Goal: Task Accomplishment & Management: Use online tool/utility

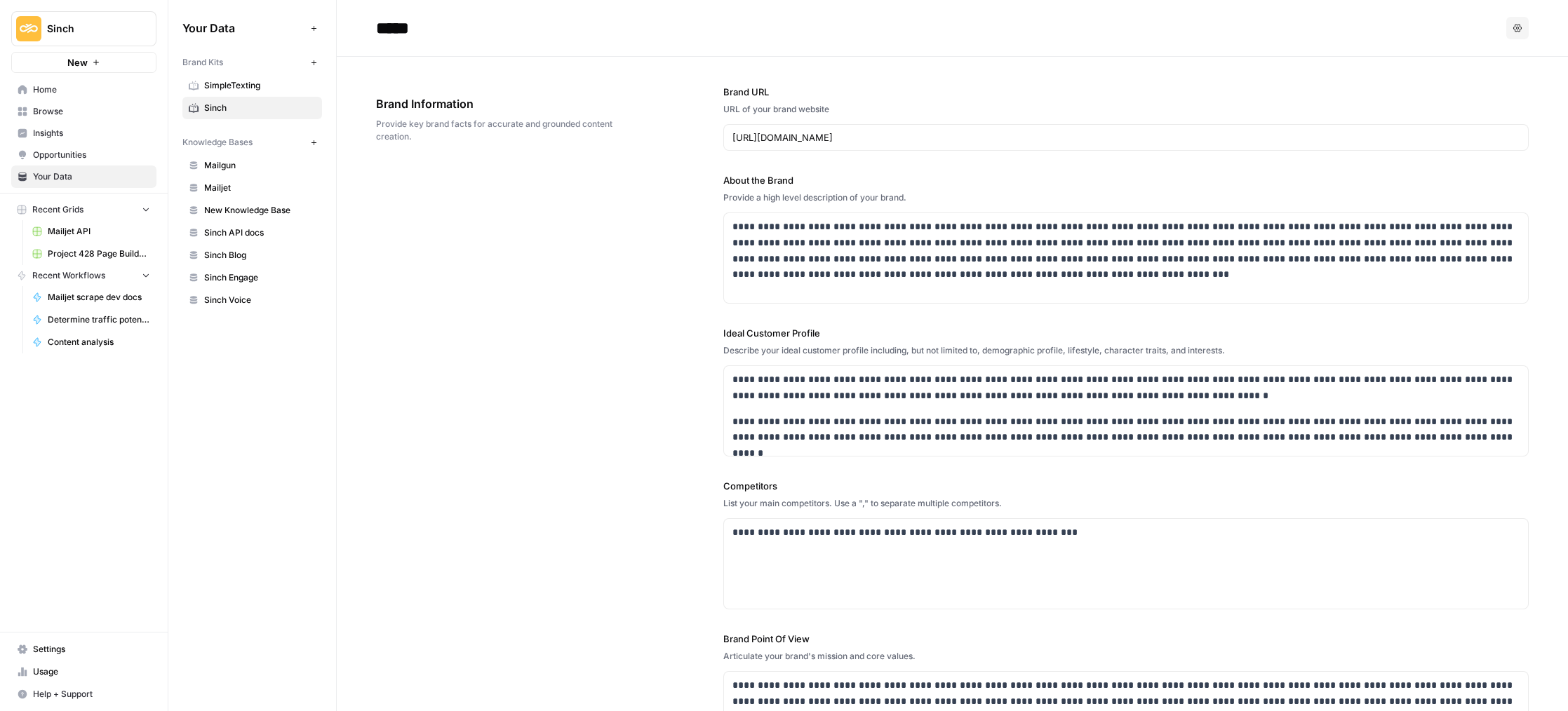
click at [66, 81] on link "Home" at bounding box center [84, 89] width 145 height 23
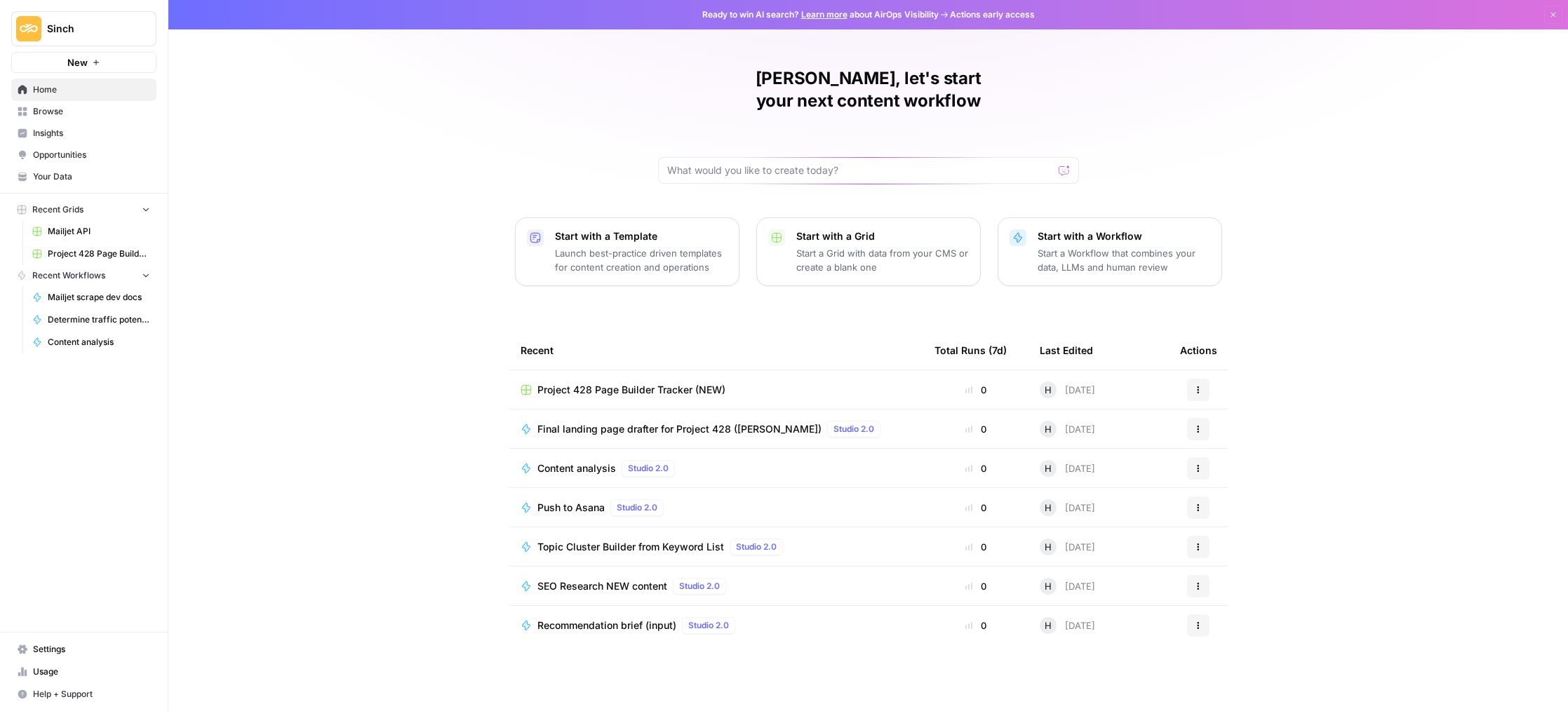
click at [71, 112] on span "Browse" at bounding box center [91, 111] width 117 height 12
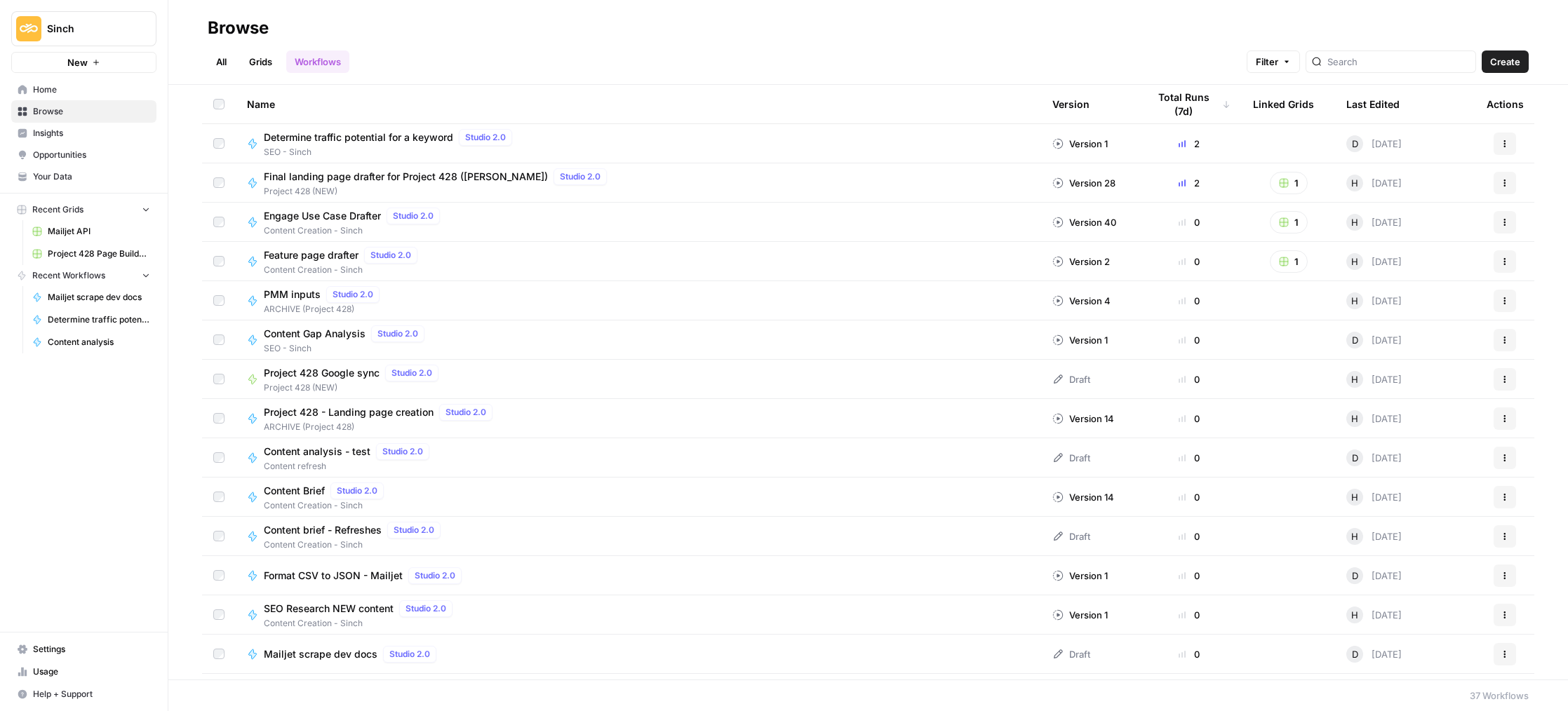
click at [68, 95] on span "Home" at bounding box center [91, 89] width 117 height 12
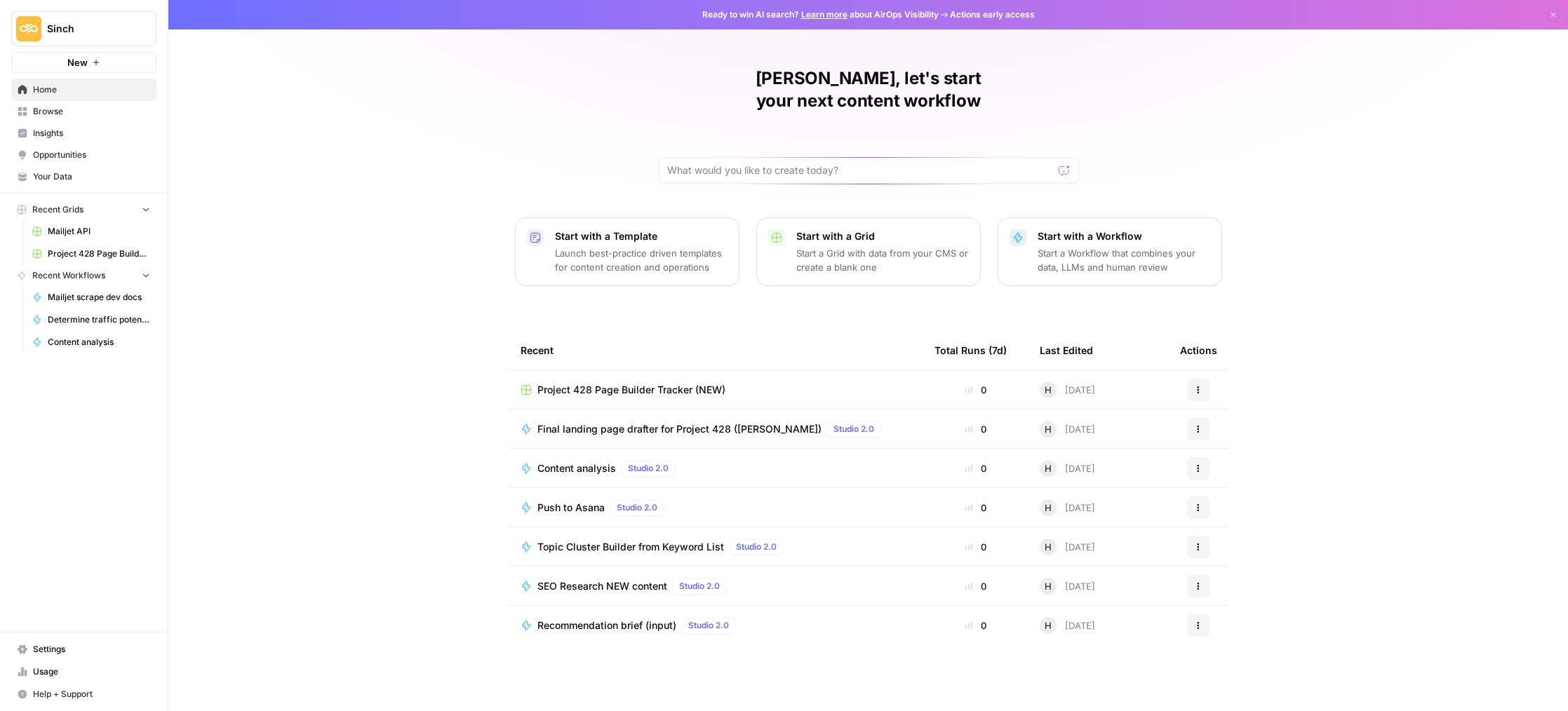
click at [592, 383] on span "Project 428 Page Builder Tracker (NEW)" at bounding box center [631, 389] width 188 height 14
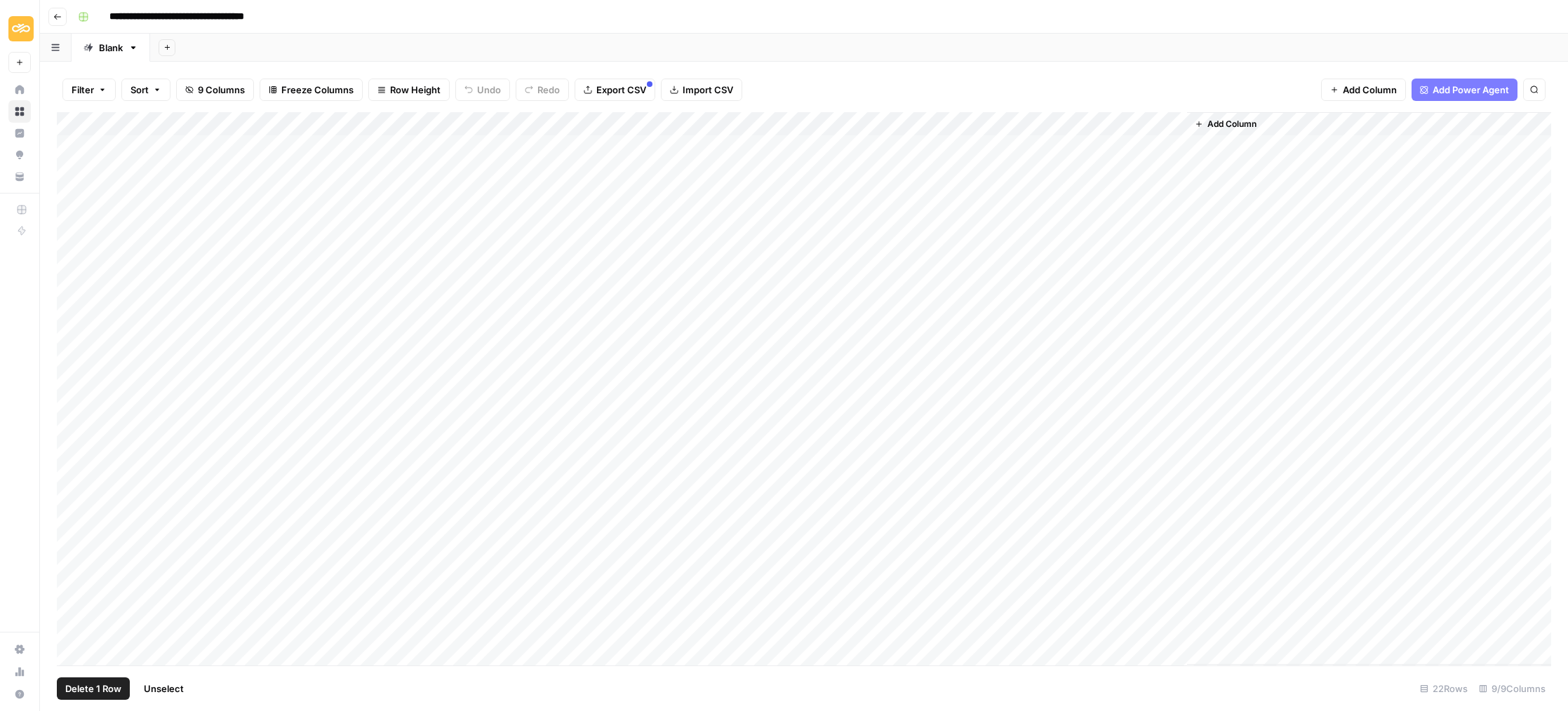
click at [76, 267] on div "Add Column" at bounding box center [804, 389] width 1495 height 553
click at [81, 686] on span "Delete 1 Row" at bounding box center [93, 688] width 56 height 14
click at [742, 164] on span "Delete" at bounding box center [735, 161] width 31 height 14
click at [73, 457] on div "Add Column" at bounding box center [804, 385] width 1495 height 547
click at [78, 696] on button "Delete 1 Row" at bounding box center [93, 688] width 73 height 23
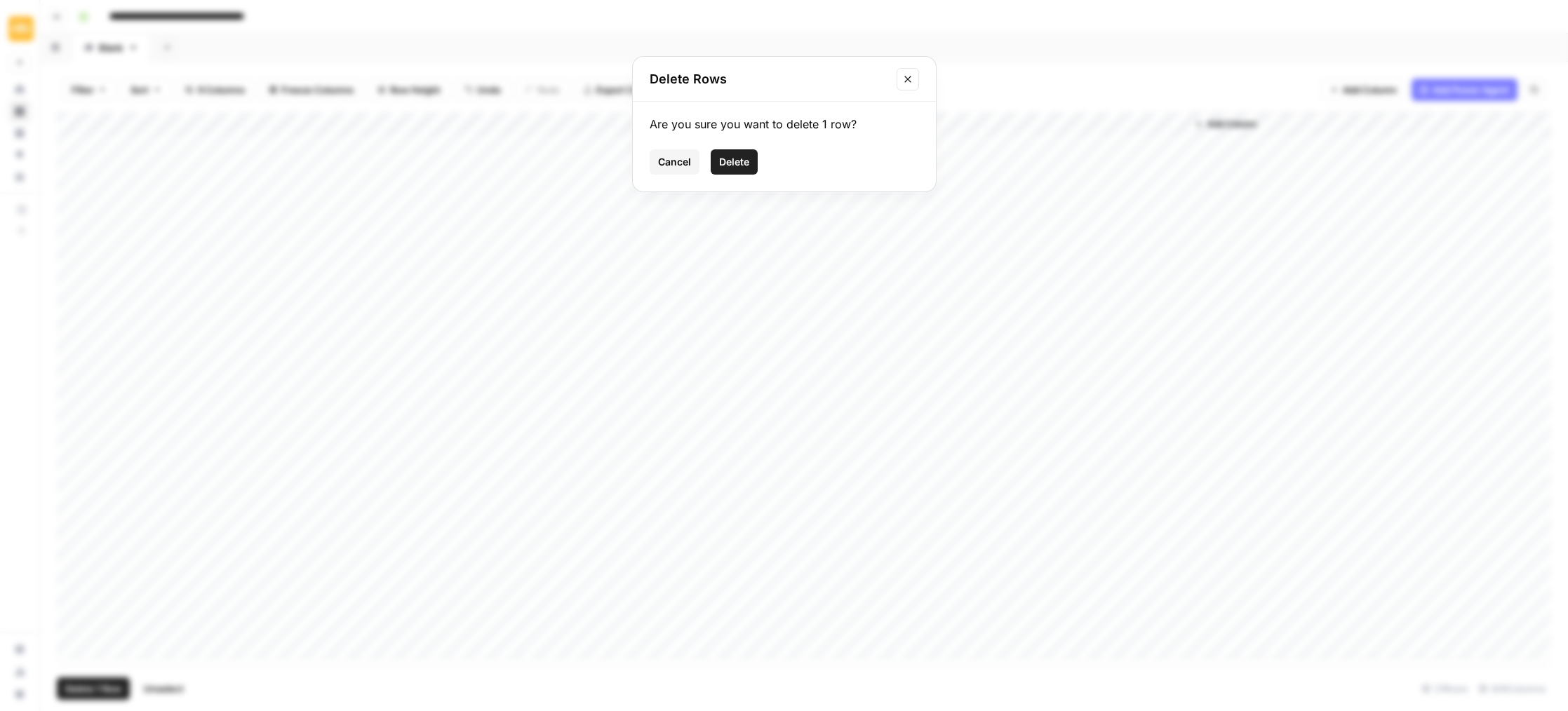
click at [719, 168] on span "Delete" at bounding box center [735, 161] width 31 height 14
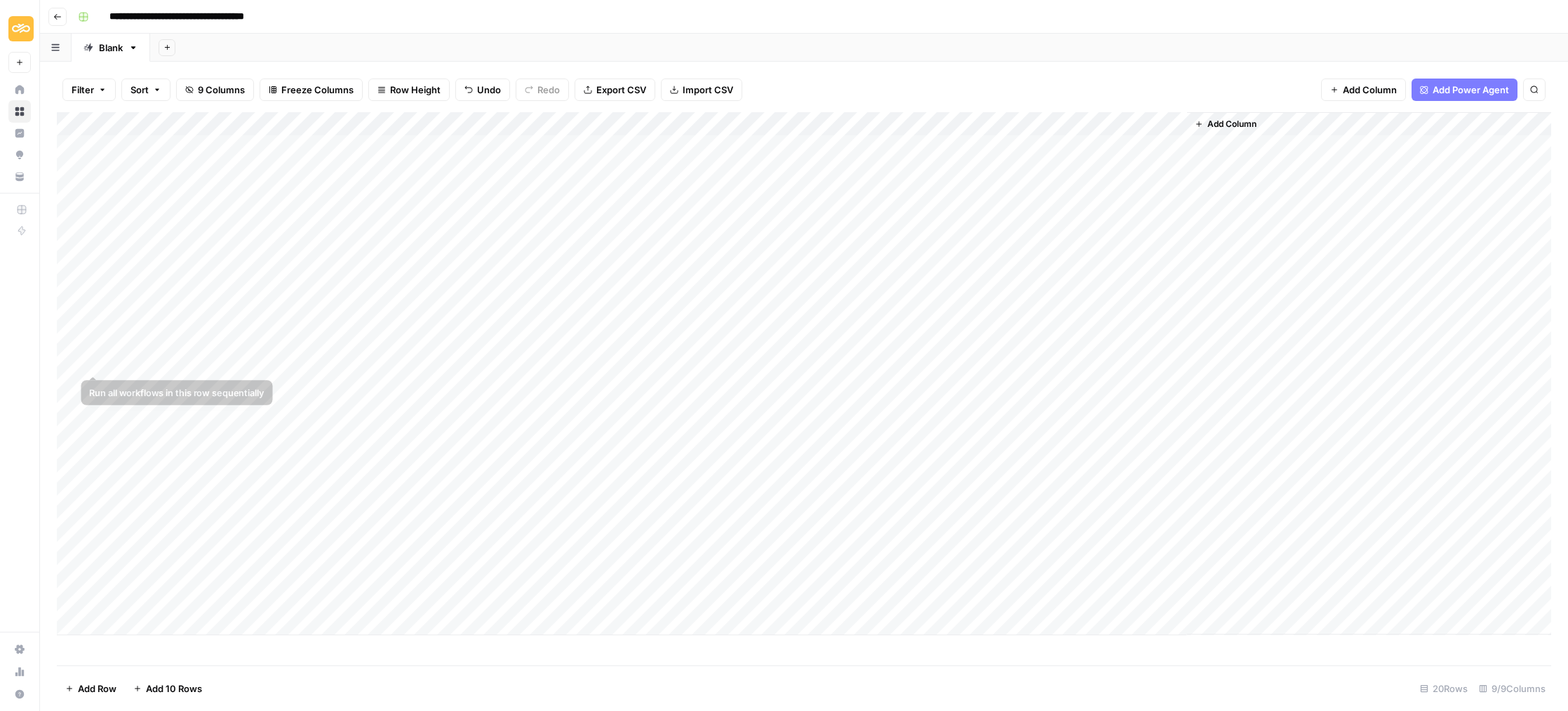
click at [73, 358] on div "Add Column" at bounding box center [804, 373] width 1495 height 523
click at [73, 359] on div "Add Column" at bounding box center [804, 373] width 1495 height 523
drag, startPoint x: 60, startPoint y: 359, endPoint x: 52, endPoint y: 444, distance: 85.4
click at [58, 442] on div "Add Column" at bounding box center [804, 373] width 1495 height 523
drag, startPoint x: 992, startPoint y: 119, endPoint x: 594, endPoint y: 106, distance: 398.2
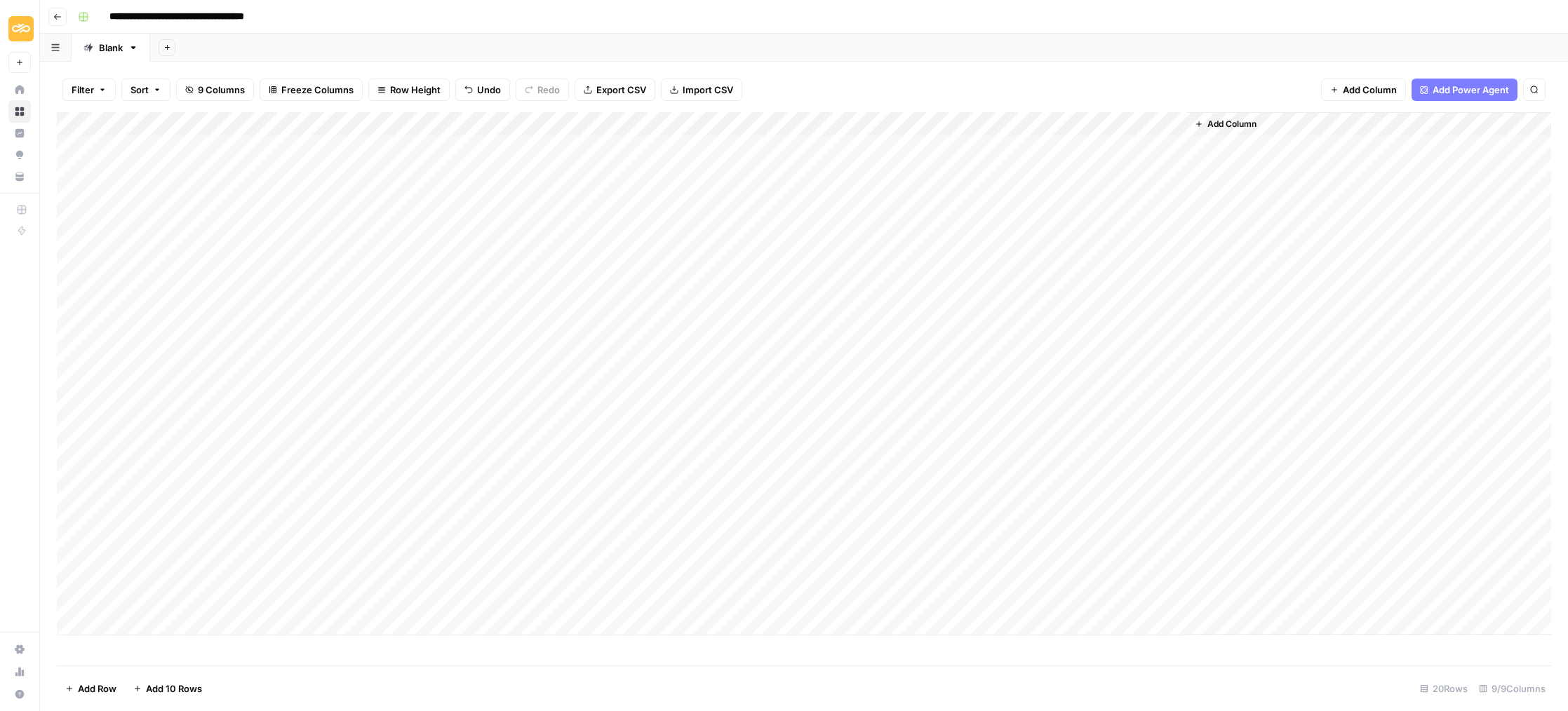
click at [600, 105] on div "Filter Sort 9 Columns Freeze Columns Row Height Undo Redo Export CSV Import CSV…" at bounding box center [804, 386] width 1528 height 649
click at [652, 126] on div "Add Column" at bounding box center [804, 373] width 1495 height 523
click at [600, 243] on span "Configure Inputs" at bounding box center [643, 241] width 123 height 14
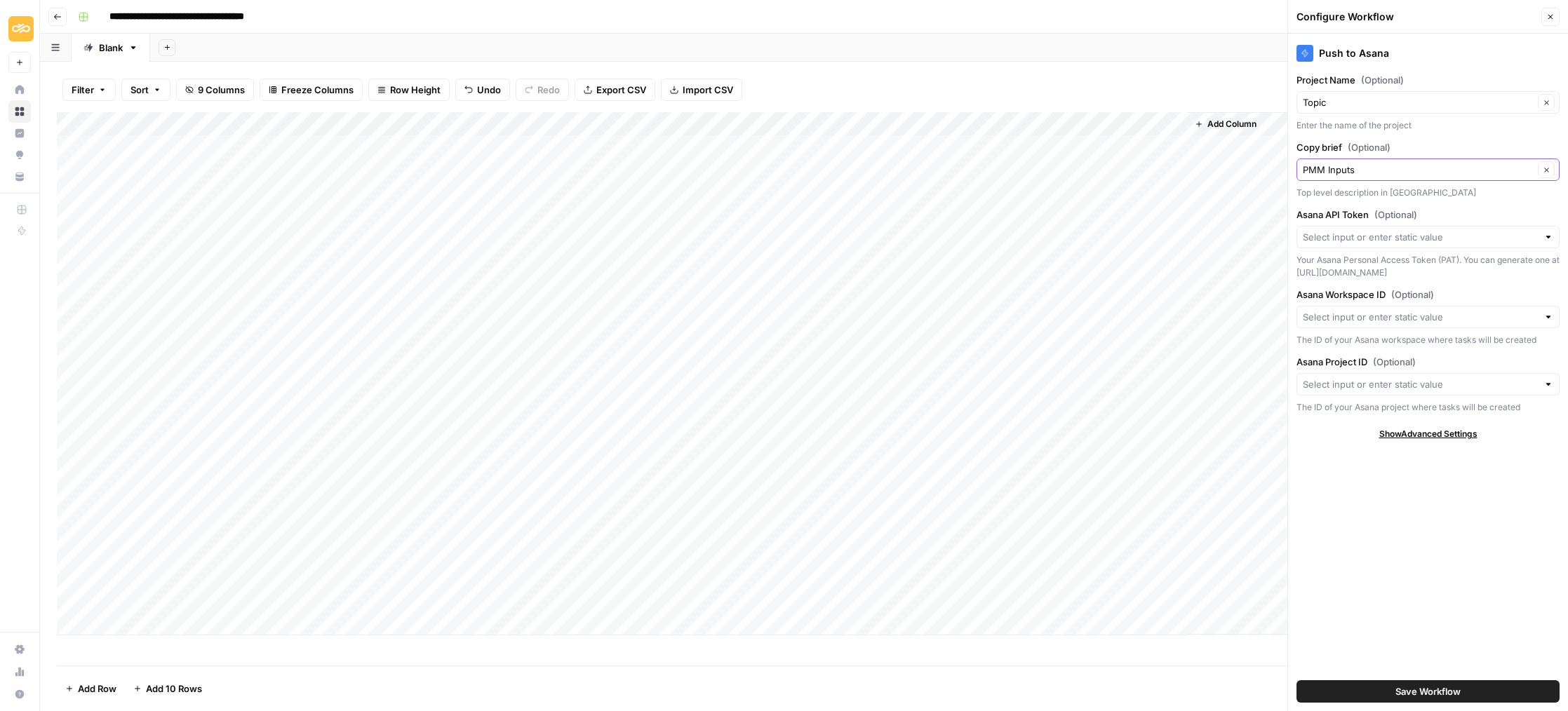
click at [1548, 168] on icon "button" at bounding box center [1546, 170] width 8 height 8
click at [1551, 168] on button "Clear" at bounding box center [1546, 169] width 17 height 17
click at [1548, 168] on icon "button" at bounding box center [1546, 170] width 4 height 4
click at [1362, 166] on input "Copy brief (Optional)" at bounding box center [1418, 169] width 231 height 14
click at [1322, 254] on span "Keywords" at bounding box center [1426, 259] width 234 height 14
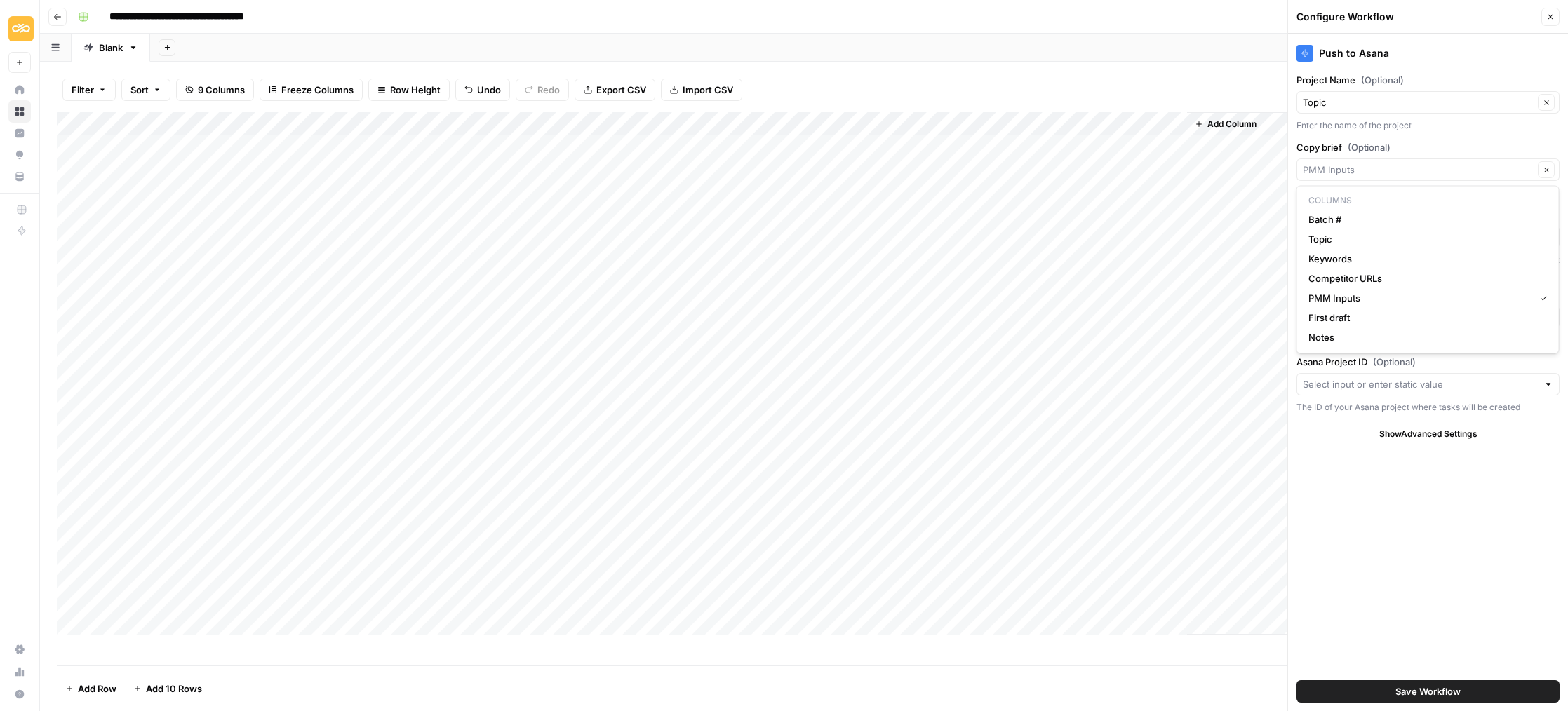
type input "Keywords"
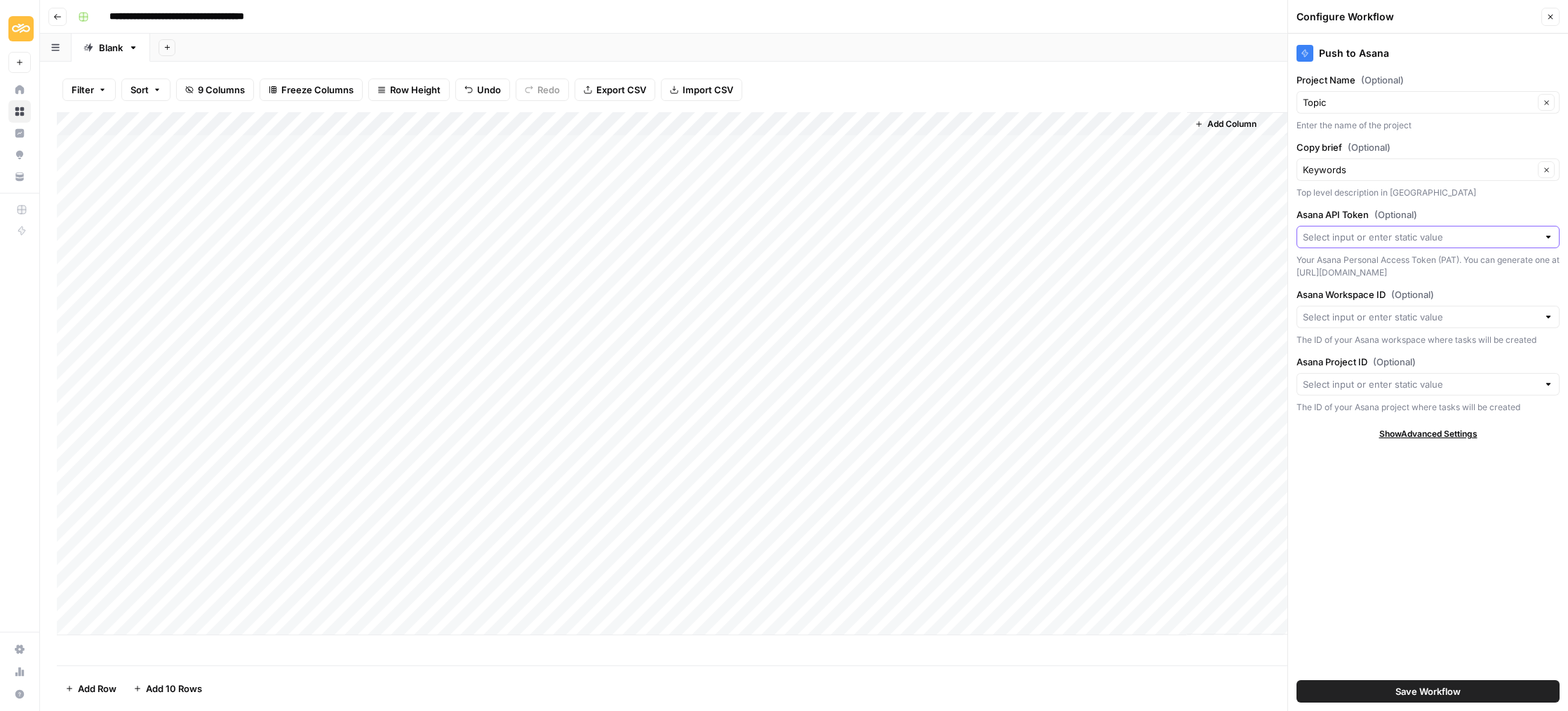
click at [1526, 242] on input "Asana API Token (Optional)" at bounding box center [1420, 237] width 235 height 14
click at [1528, 241] on input "Asana API Token (Optional)" at bounding box center [1420, 237] width 235 height 14
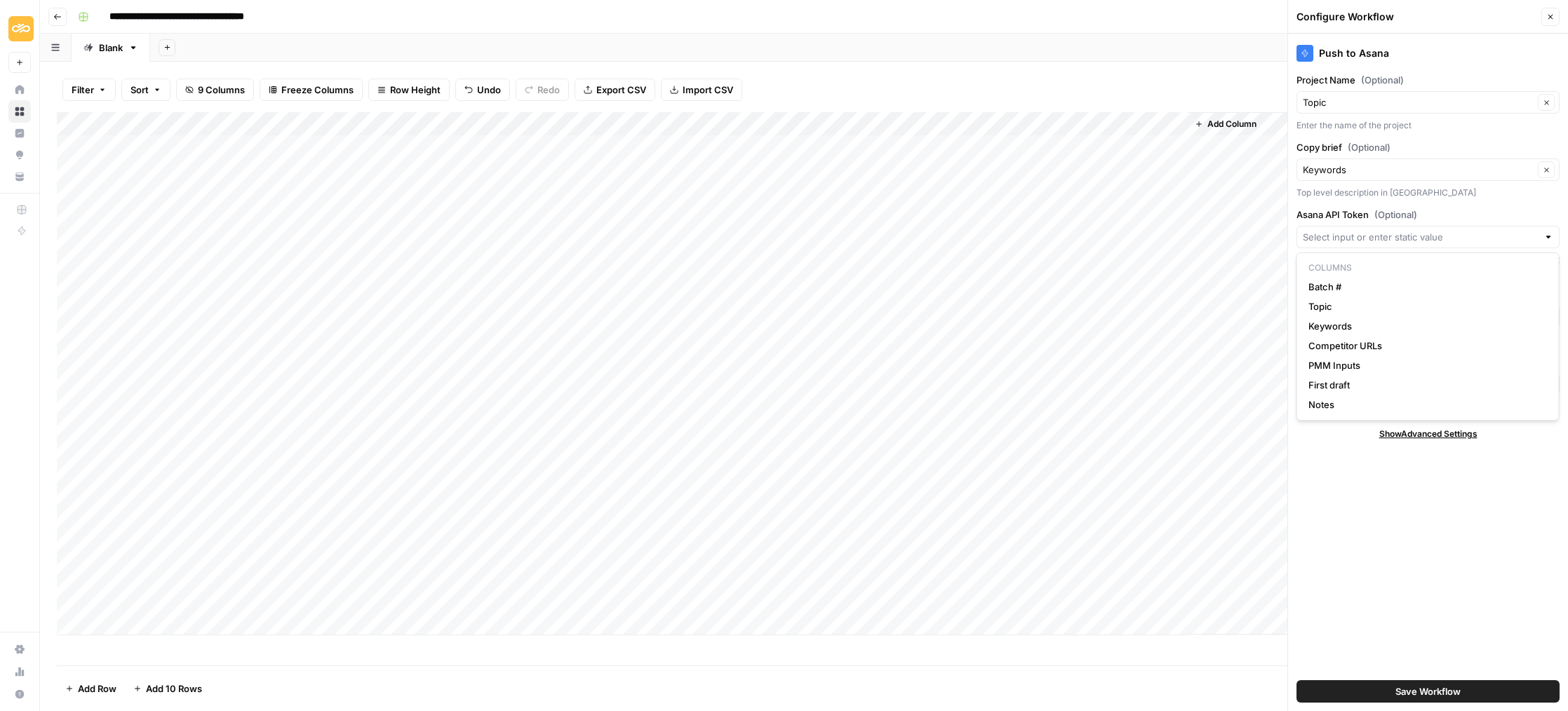
click at [651, 122] on div "Add Column" at bounding box center [804, 373] width 1495 height 523
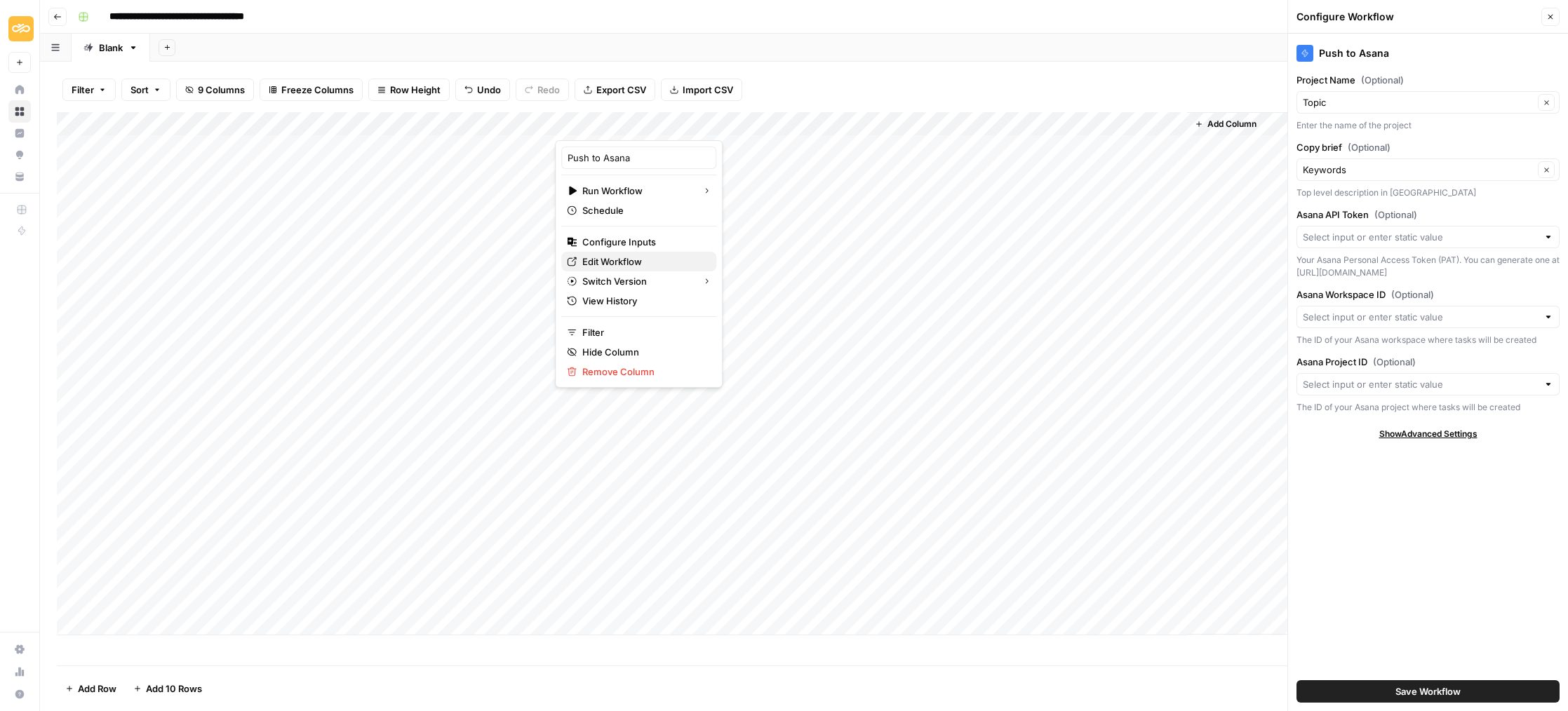
click at [613, 259] on span "Edit Workflow" at bounding box center [643, 261] width 123 height 14
click at [652, 123] on div "Add Column" at bounding box center [804, 373] width 1495 height 523
click at [711, 405] on div "Add Column" at bounding box center [804, 373] width 1495 height 523
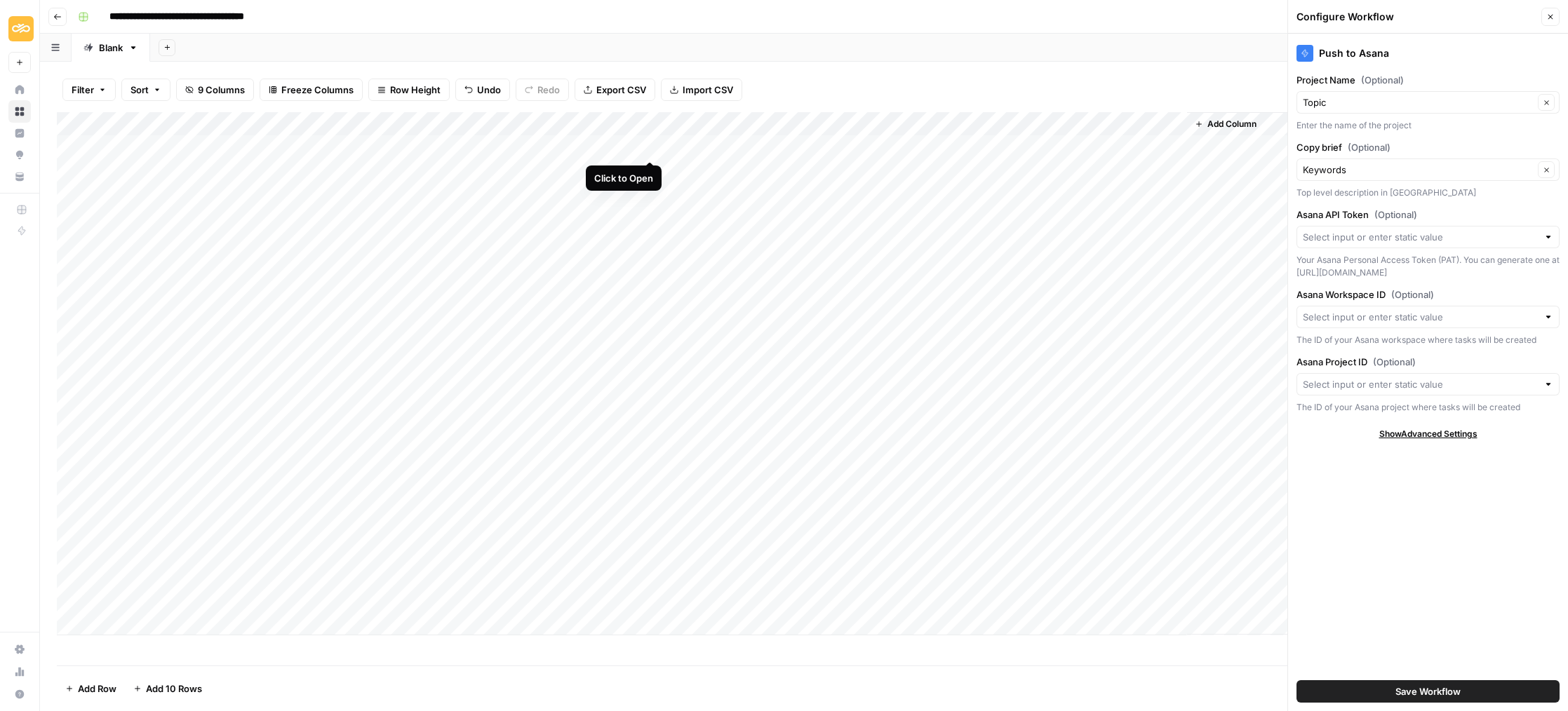
click at [656, 145] on div "Add Column" at bounding box center [804, 373] width 1495 height 523
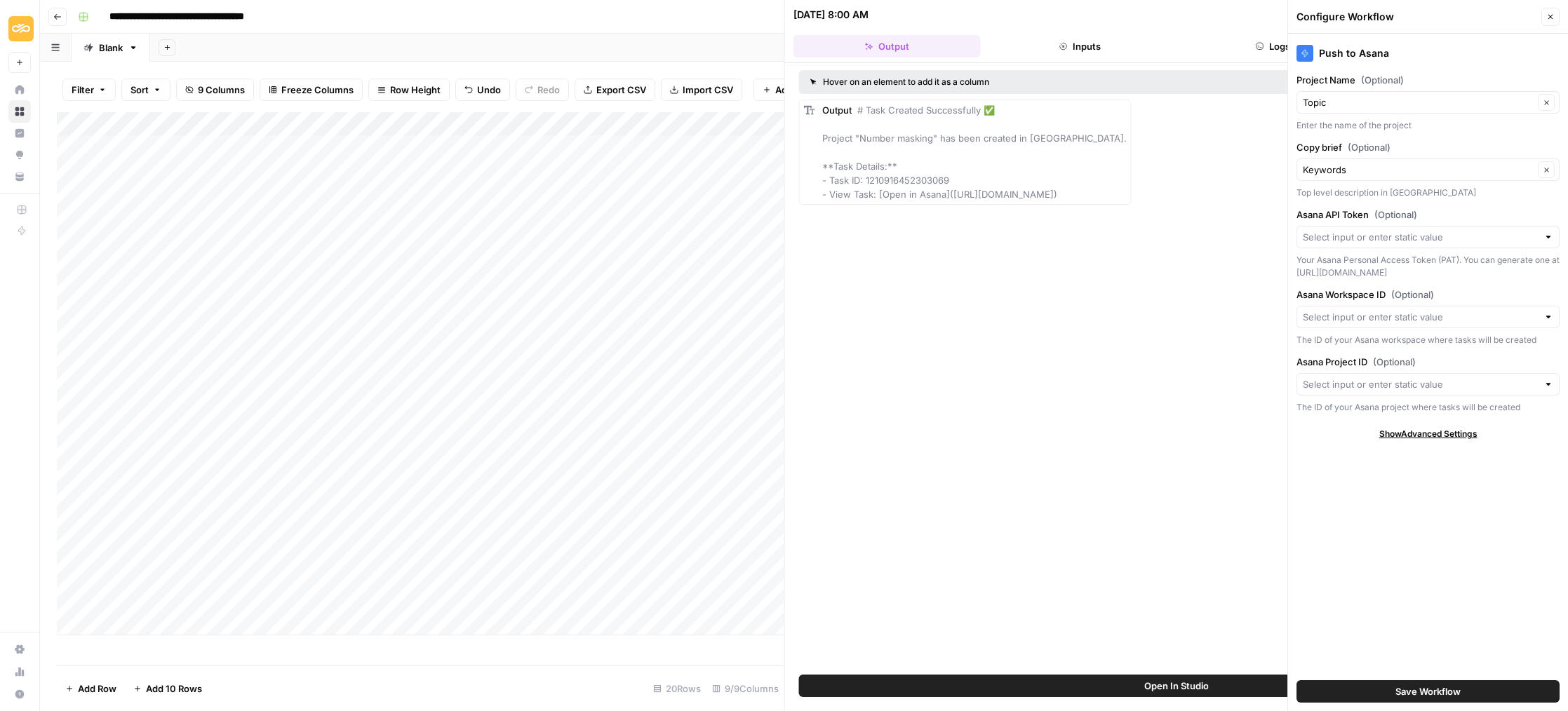
click at [1547, 235] on div at bounding box center [1548, 237] width 10 height 14
click at [1099, 366] on div "Hover on an element to add it as a column Add as Single Column Output # Task Cr…" at bounding box center [1177, 369] width 784 height 612
click at [1548, 13] on icon "button" at bounding box center [1551, 17] width 9 height 9
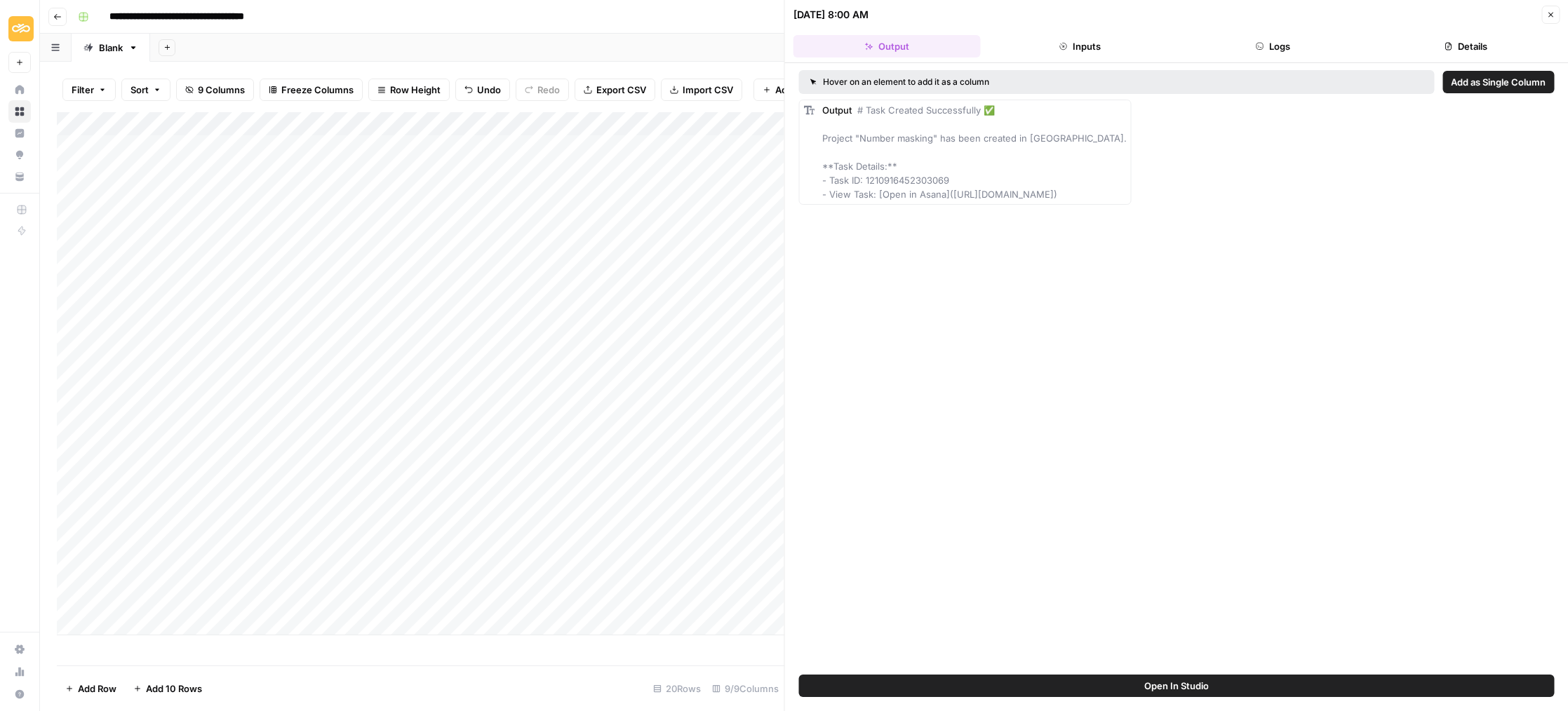
click at [1544, 15] on button "Close" at bounding box center [1550, 15] width 18 height 18
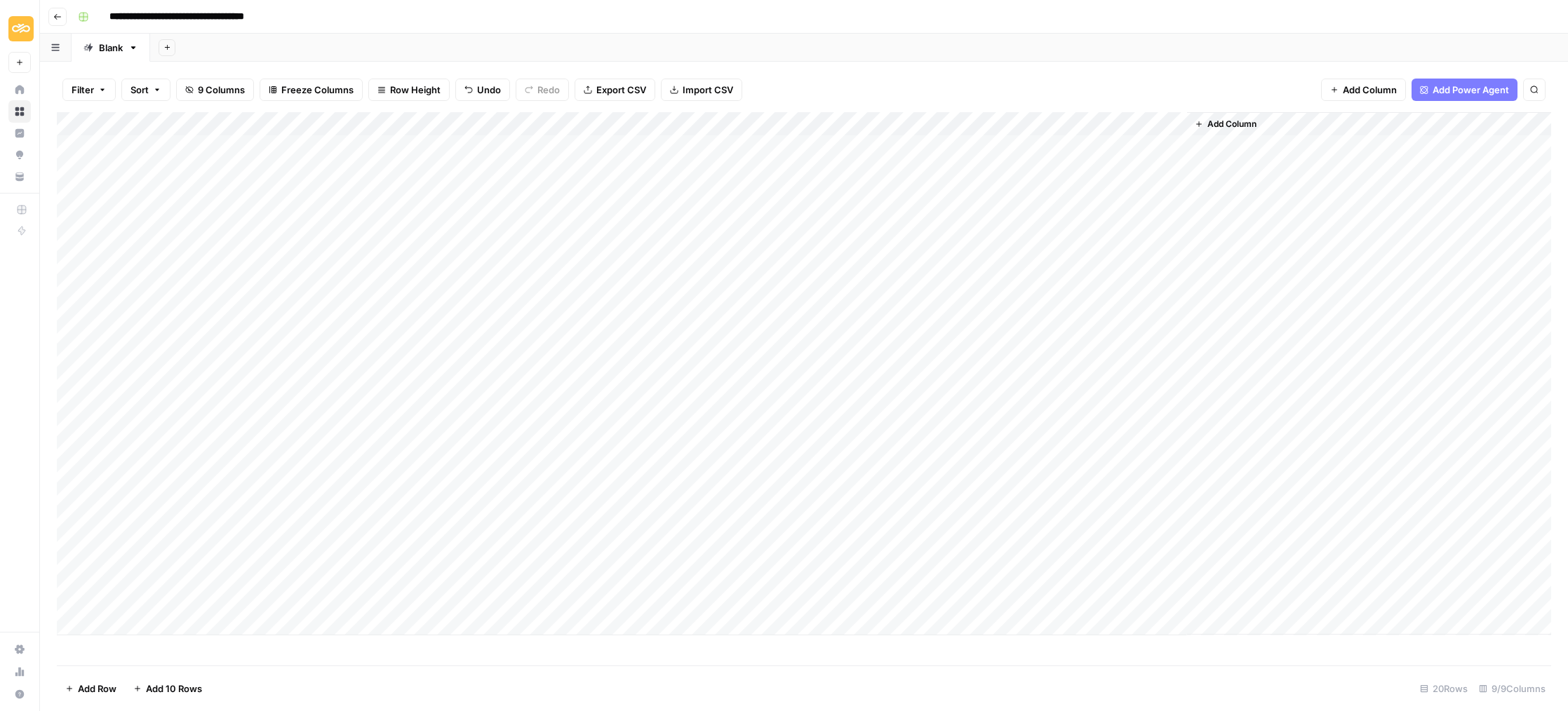
click at [647, 122] on div "Add Column" at bounding box center [804, 373] width 1495 height 523
click at [619, 241] on span "Configure Inputs" at bounding box center [643, 241] width 123 height 14
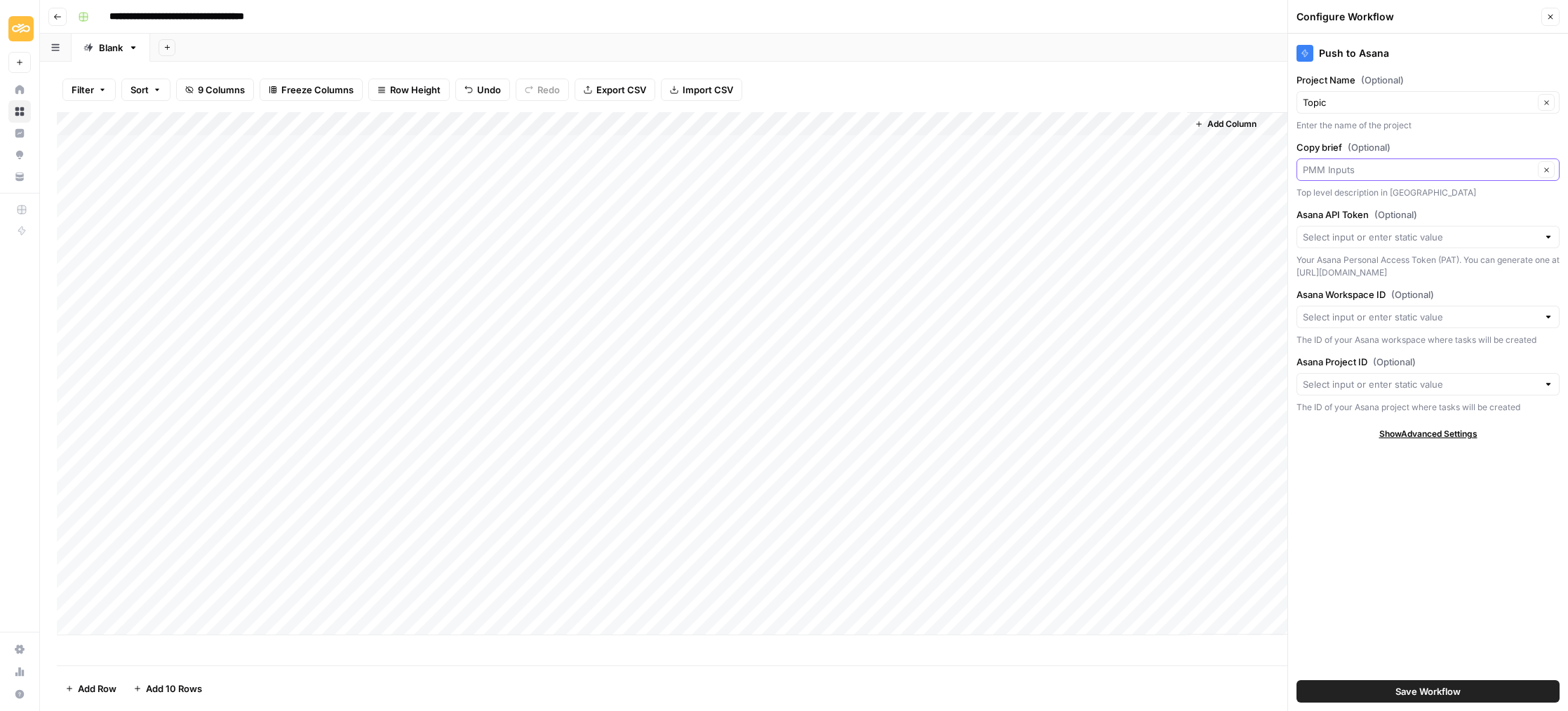
click at [1454, 168] on input "Copy brief (Optional)" at bounding box center [1418, 169] width 231 height 14
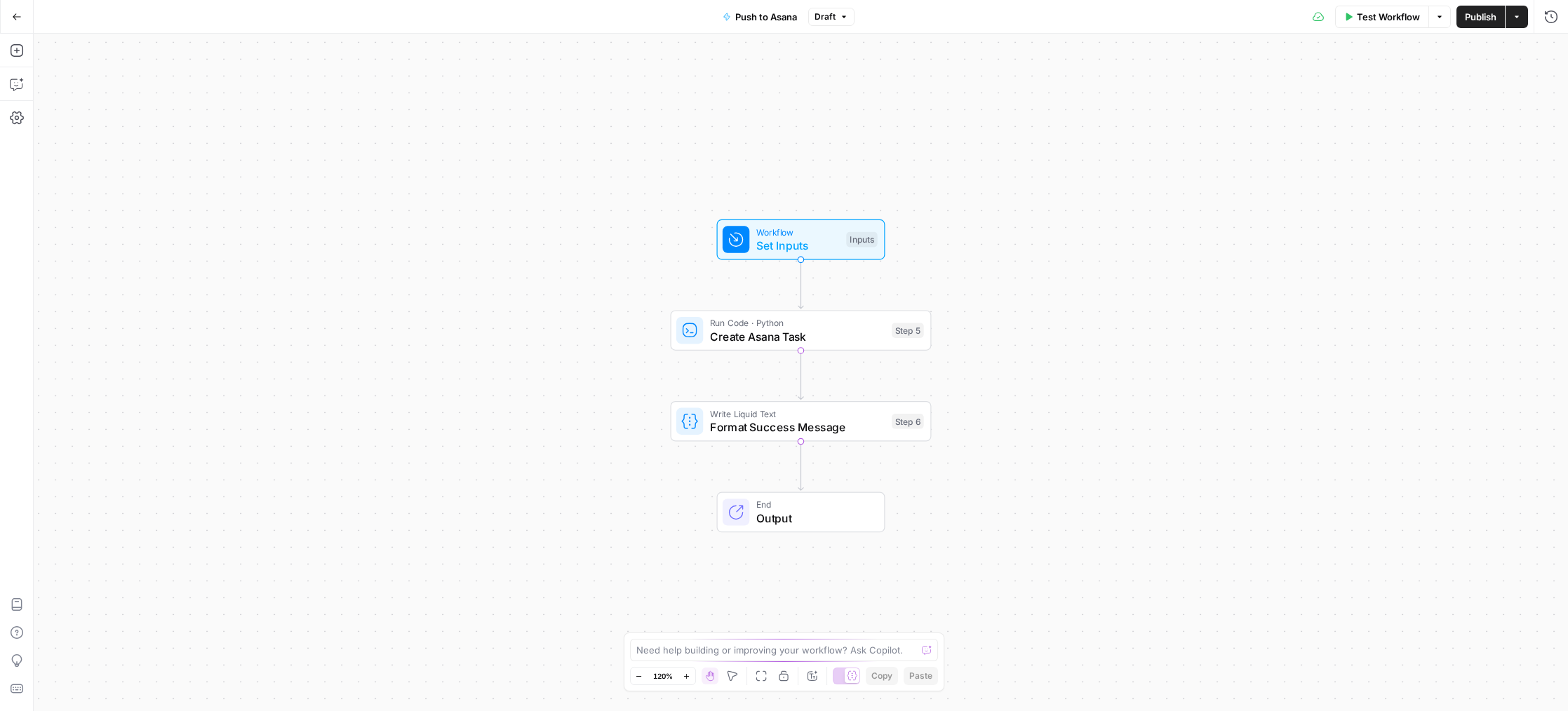
click at [799, 251] on span "Set Inputs" at bounding box center [798, 245] width 84 height 17
click at [796, 338] on span "Create Asana Task" at bounding box center [797, 336] width 175 height 17
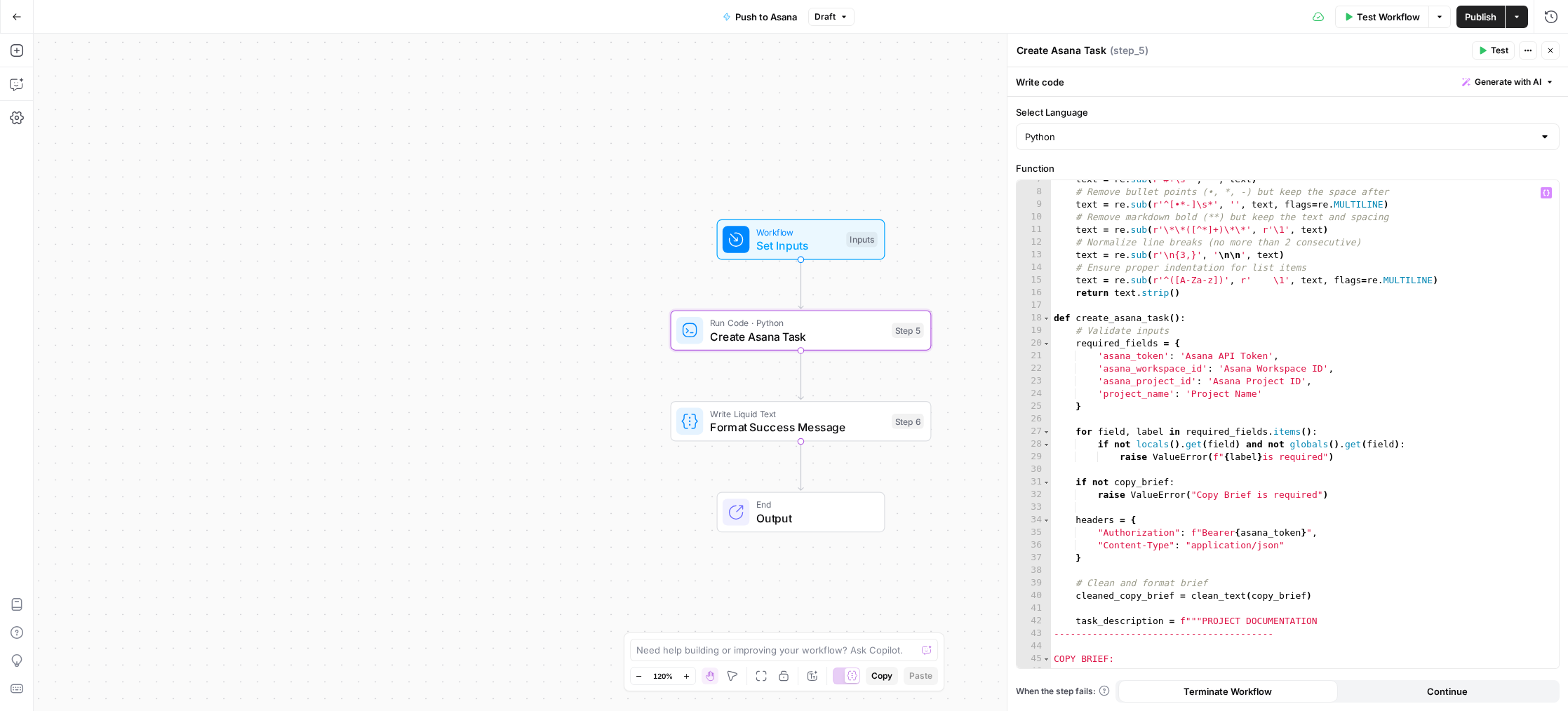
scroll to position [86, 0]
type textarea "**********"
click at [1375, 386] on div "text = re . sub ( r'#+\s*' , '' , text ) # Remove bullet points (•, *, -) but k…" at bounding box center [1305, 427] width 509 height 514
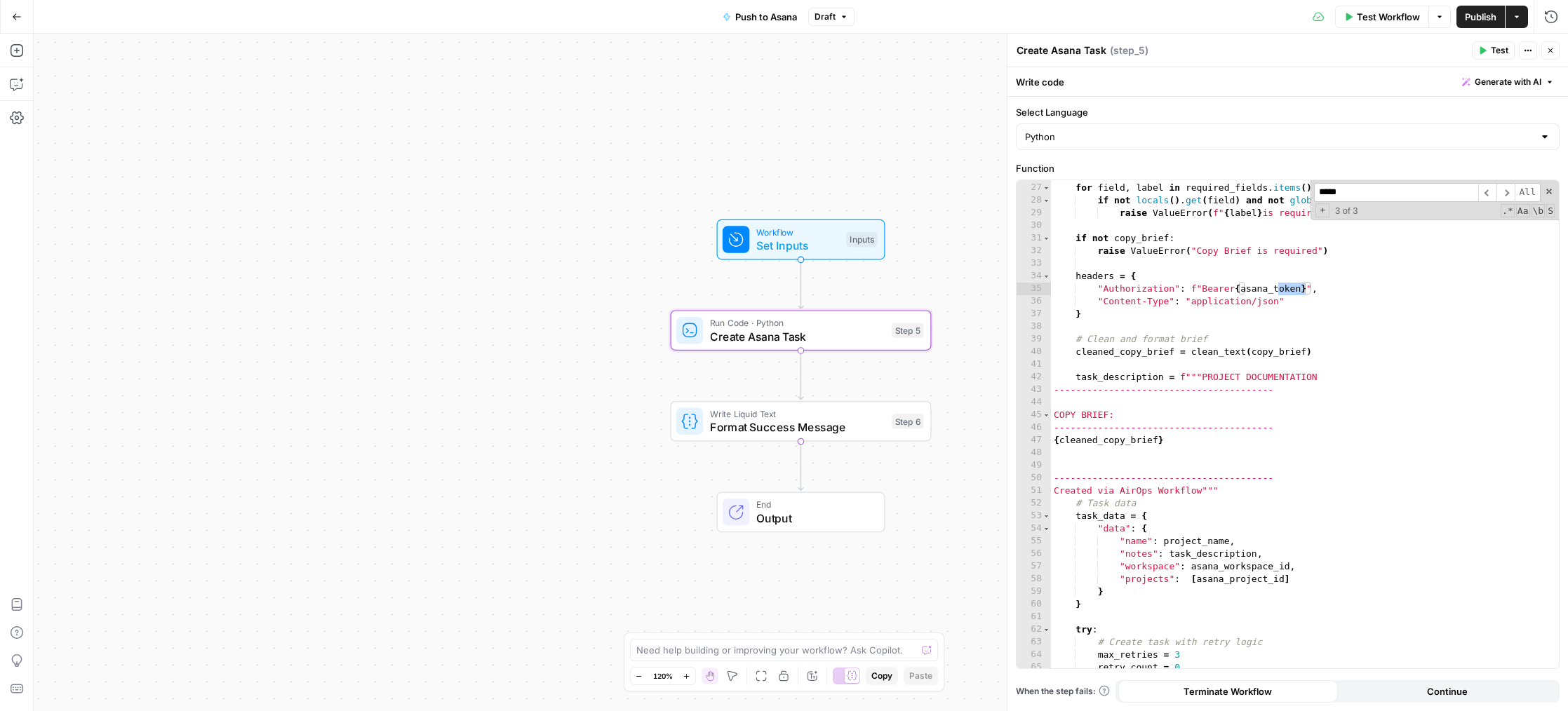
scroll to position [408, 0]
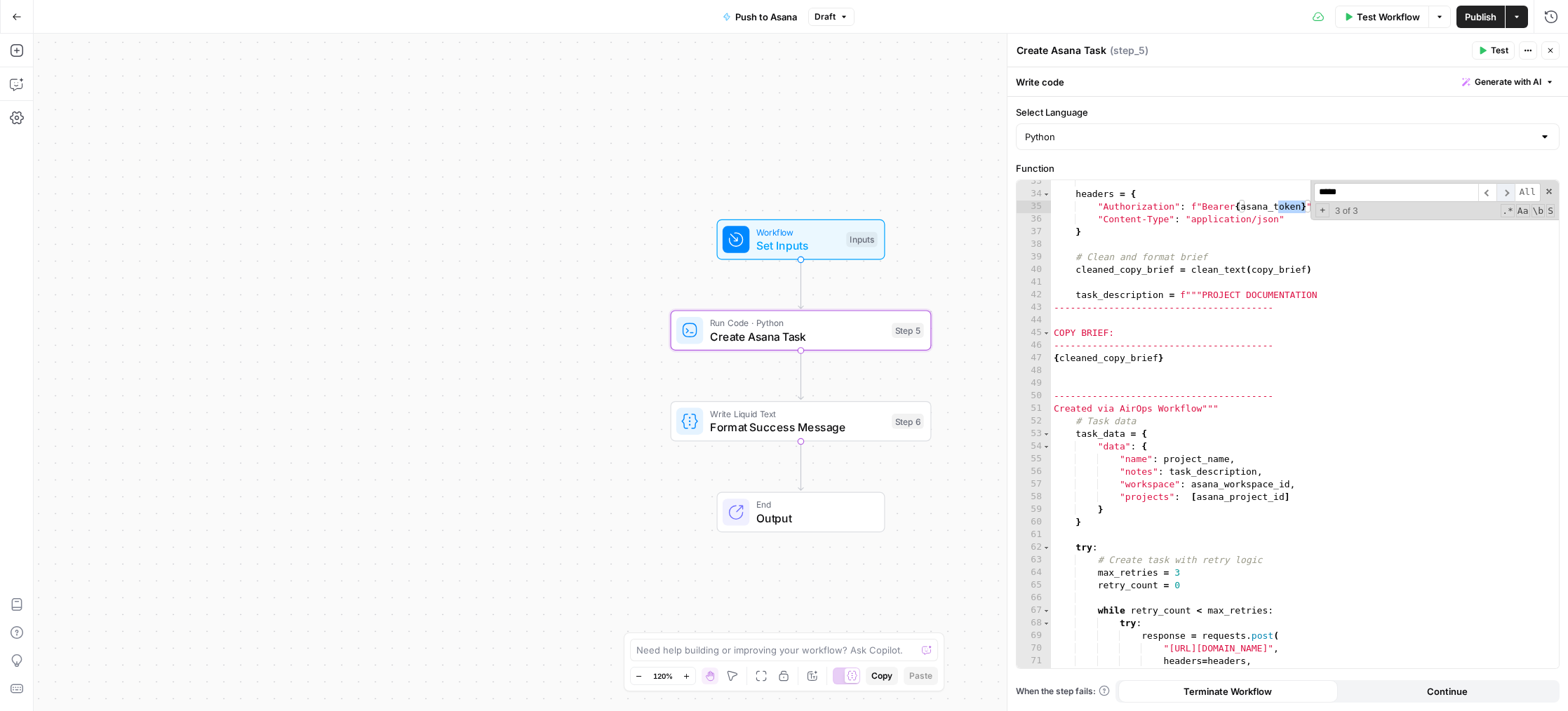
type input "*****"
click at [1508, 193] on span "​" at bounding box center [1506, 192] width 18 height 19
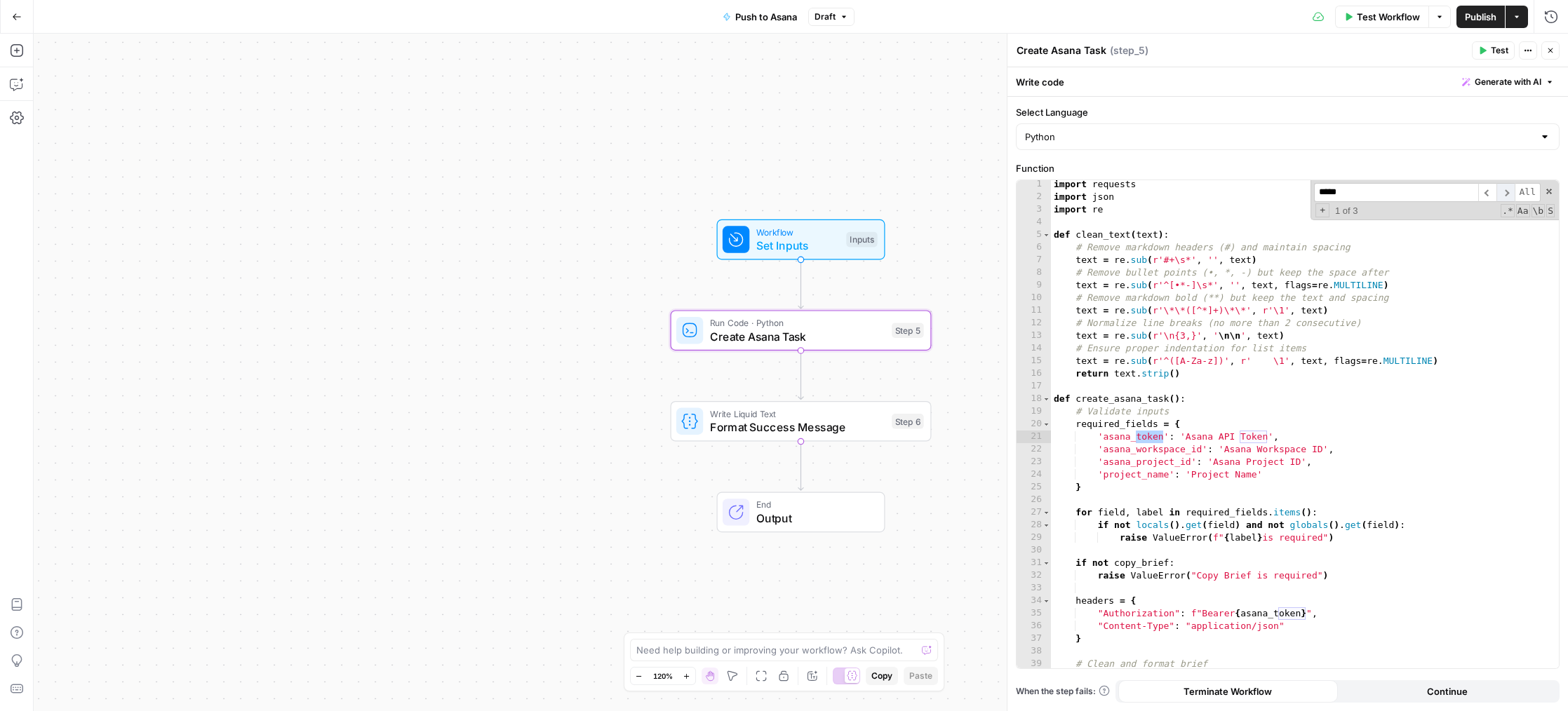
scroll to position [2, 0]
click at [1508, 193] on span "​" at bounding box center [1506, 192] width 18 height 19
click at [1545, 187] on span at bounding box center [1549, 192] width 10 height 10
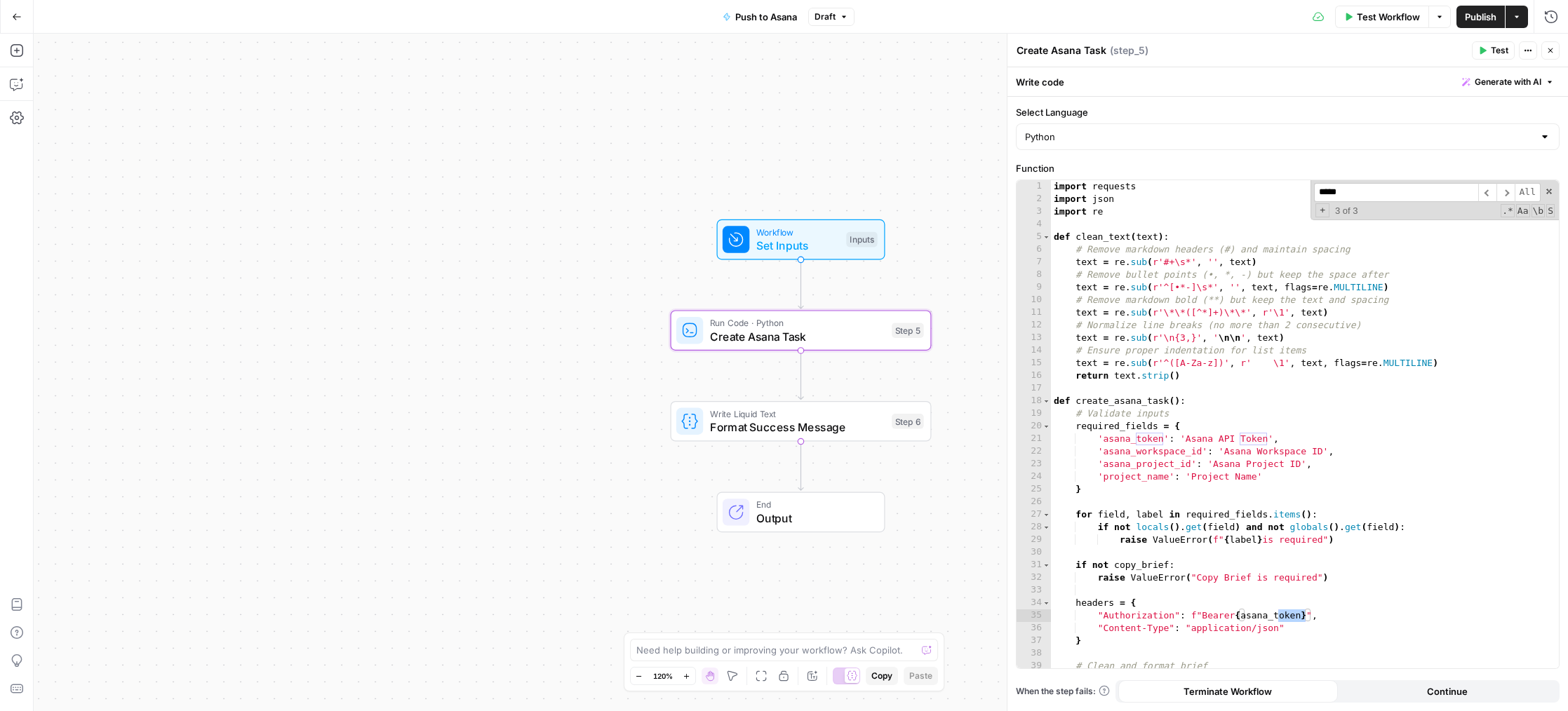
type textarea "**********"
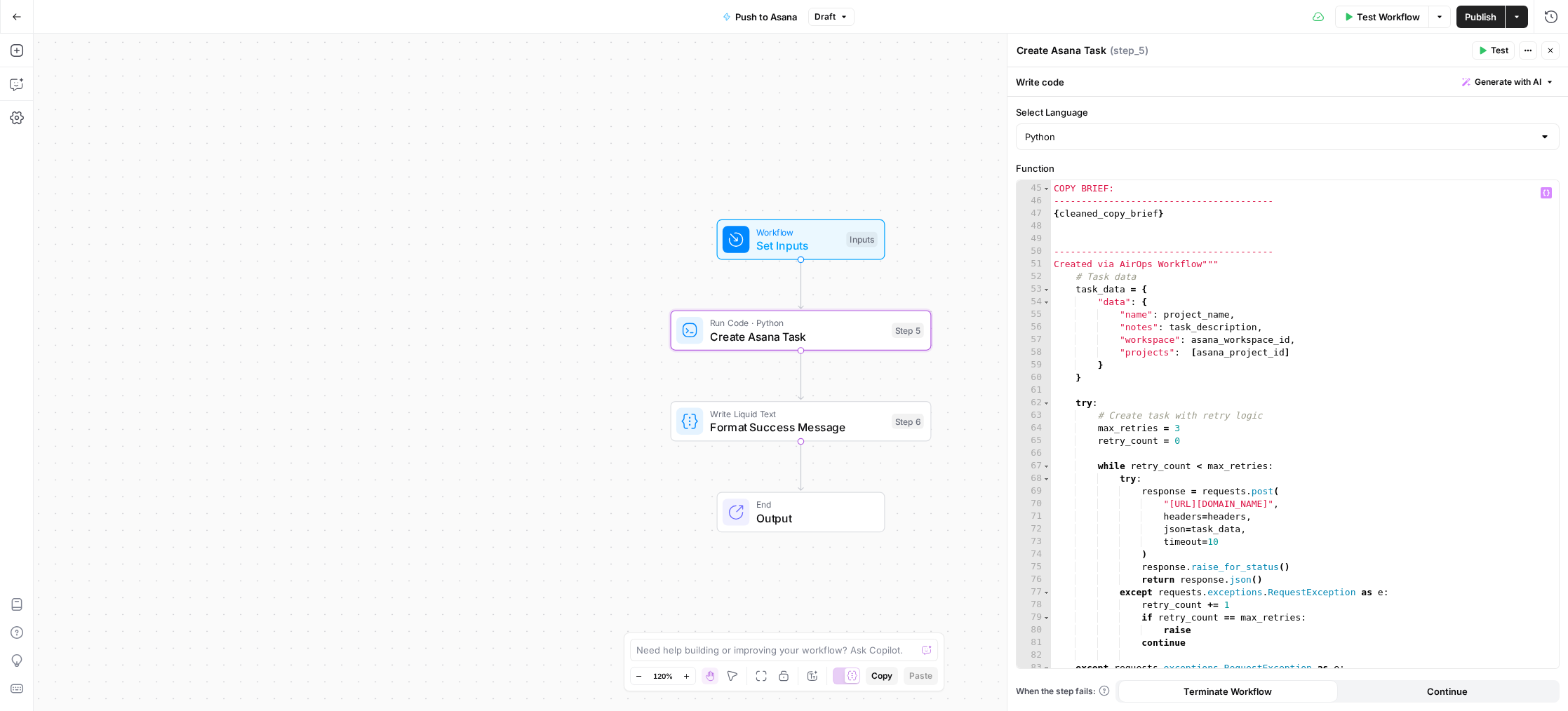
scroll to position [660, 0]
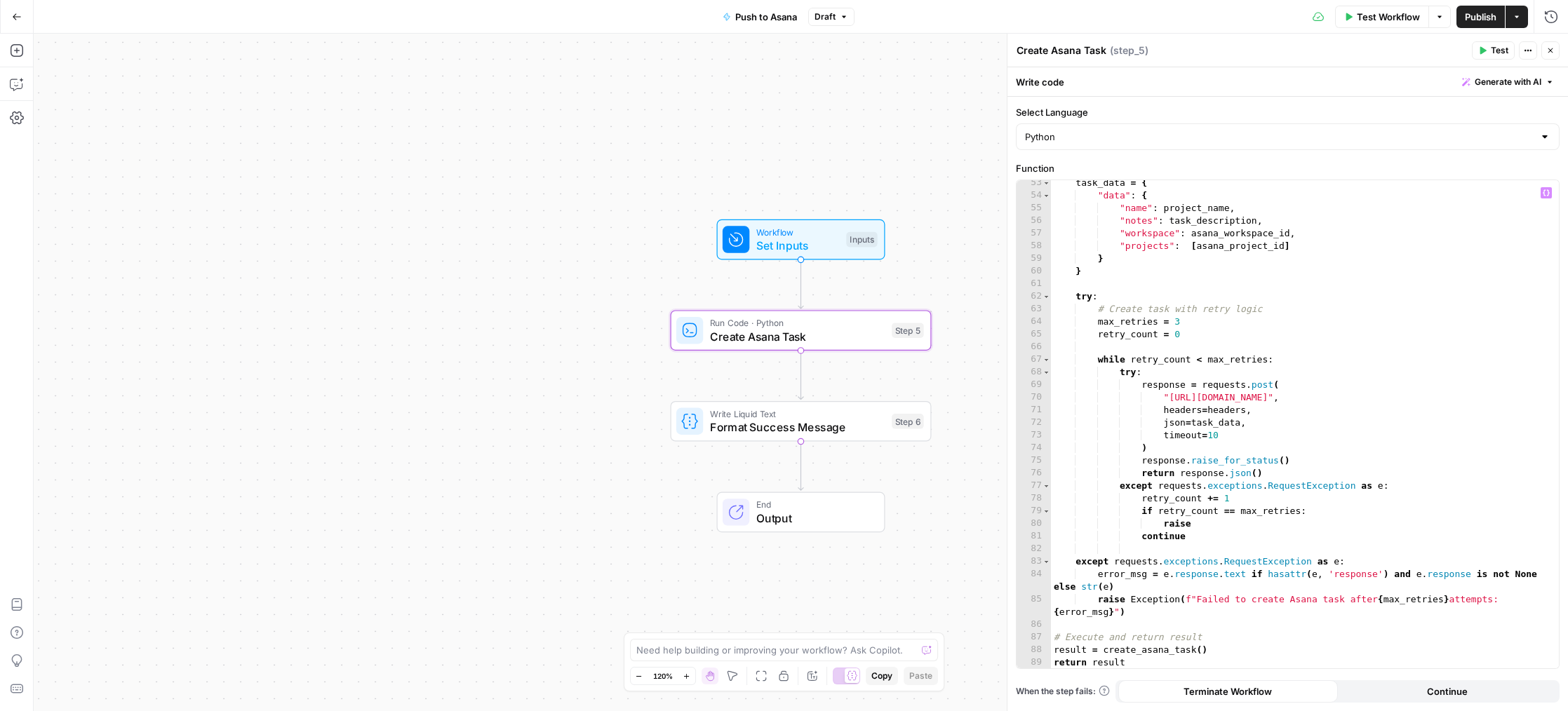
click at [757, 332] on span "Create Asana Task" at bounding box center [797, 336] width 175 height 17
click at [737, 344] on span "Create Asana Task" at bounding box center [797, 336] width 175 height 17
click at [723, 419] on span "Format Success Message" at bounding box center [797, 426] width 175 height 17
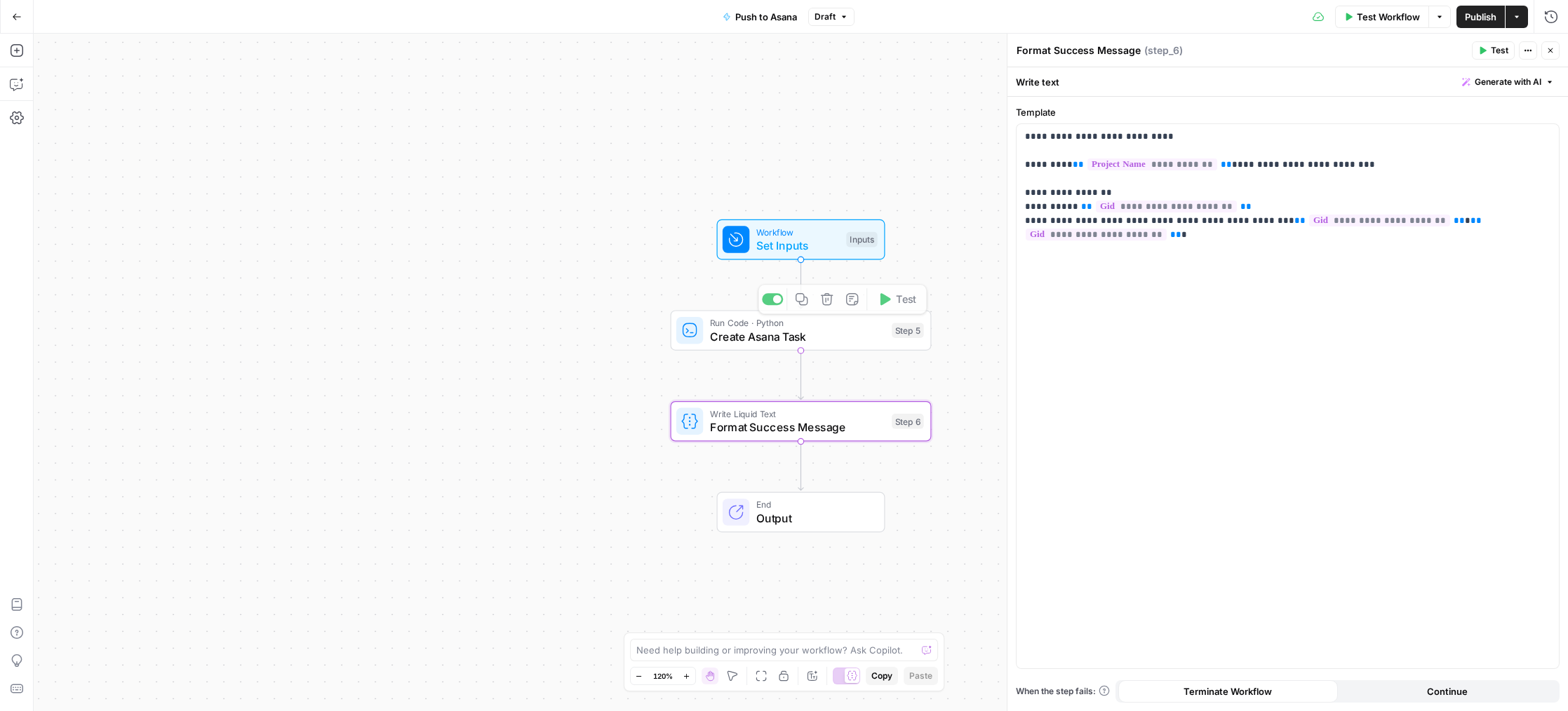
click at [731, 331] on span "Create Asana Task" at bounding box center [797, 336] width 175 height 17
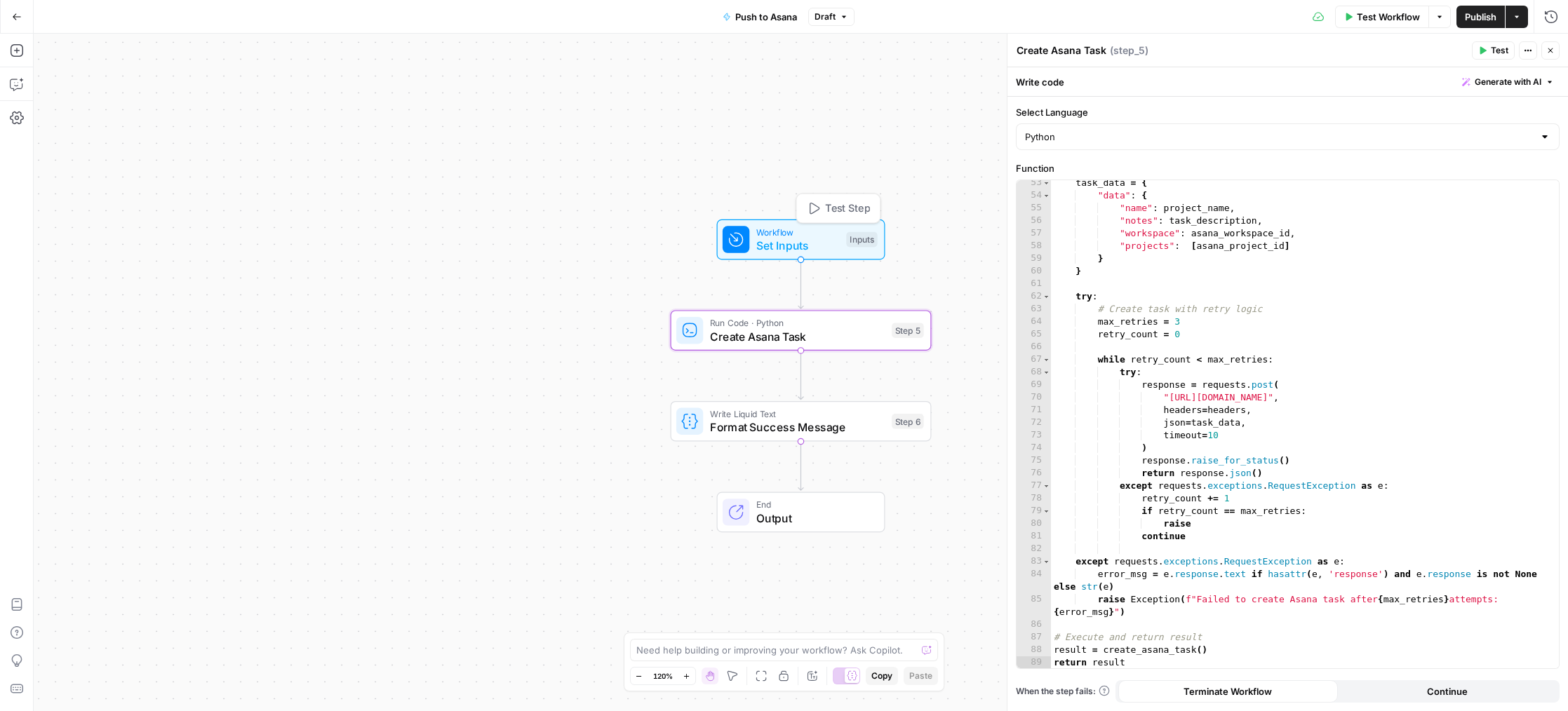
click at [801, 243] on span "Set Inputs" at bounding box center [798, 245] width 84 height 17
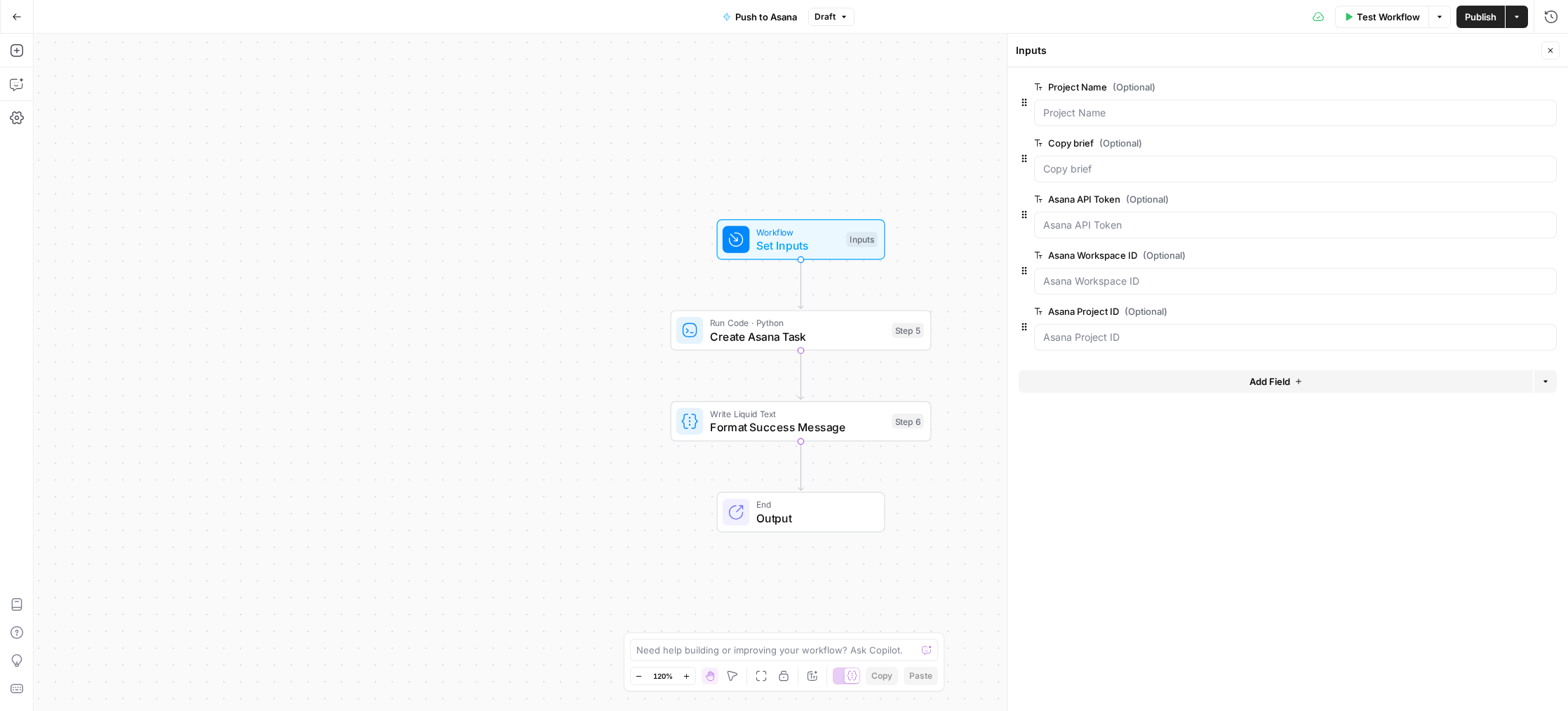
click at [1513, 145] on span "edit field" at bounding box center [1504, 142] width 31 height 11
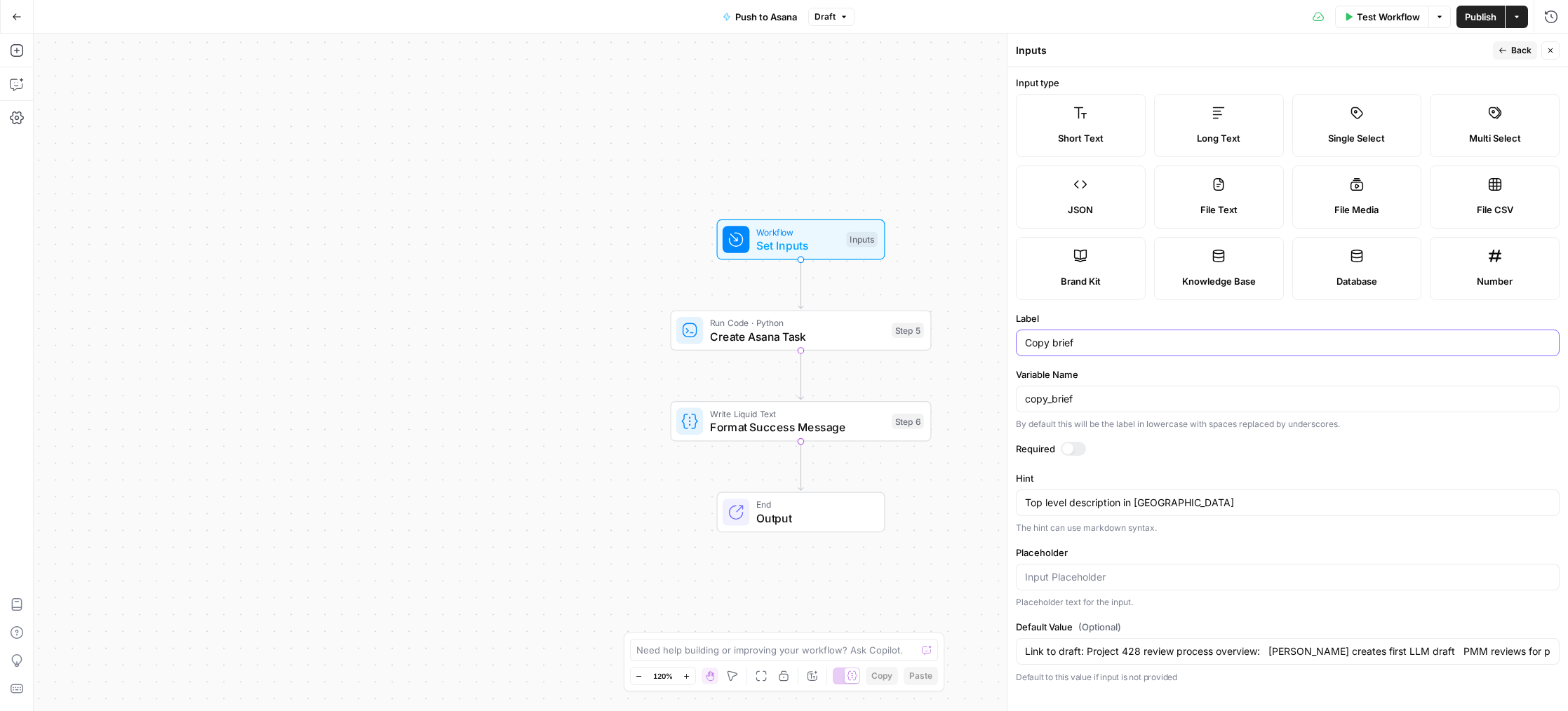
drag, startPoint x: 1088, startPoint y: 343, endPoint x: 1017, endPoint y: 342, distance: 71.0
click at [1020, 341] on div "Copy brief" at bounding box center [1288, 343] width 543 height 27
type input "Keywords"
click at [1121, 379] on label "Variable Name" at bounding box center [1288, 374] width 543 height 14
click at [1121, 392] on input "copy_brief" at bounding box center [1288, 399] width 525 height 14
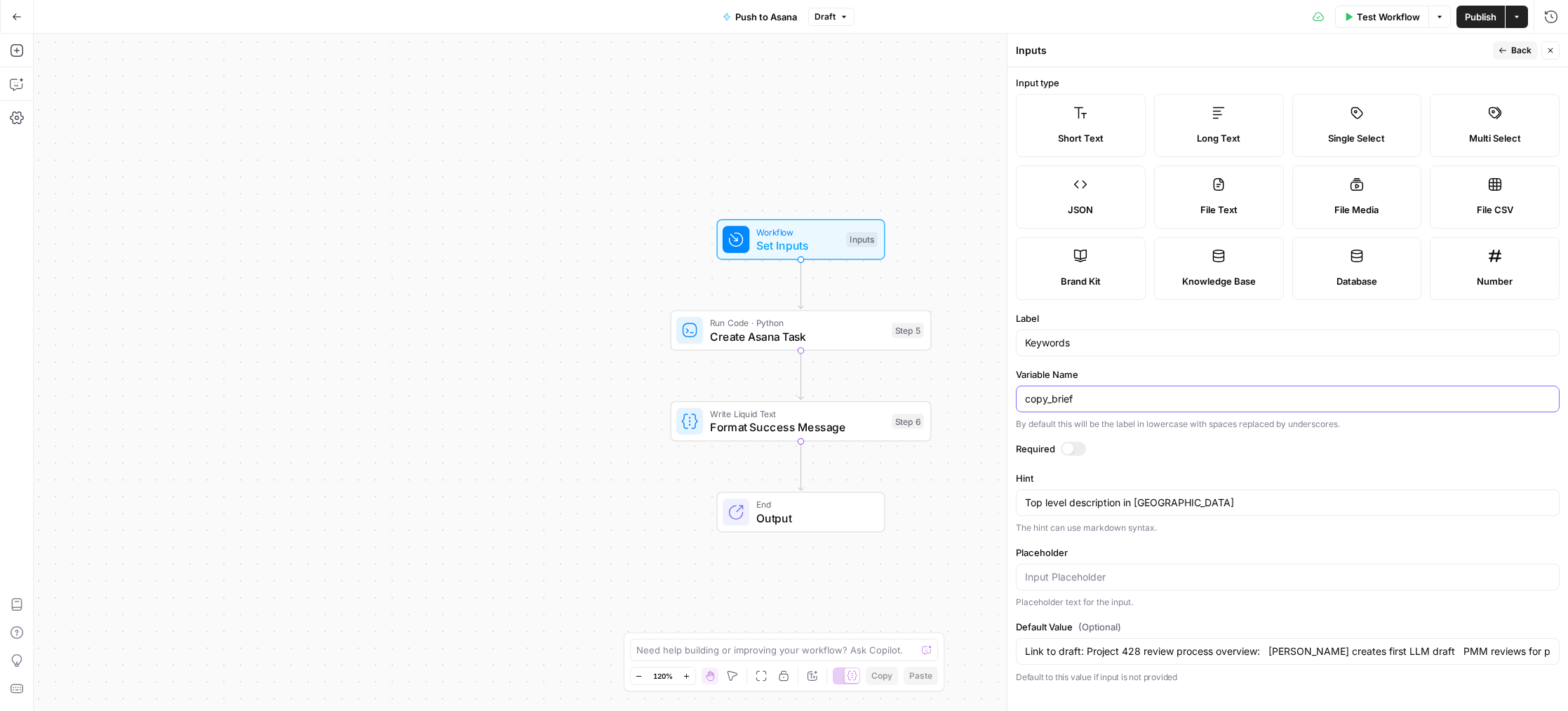
drag, startPoint x: 1093, startPoint y: 391, endPoint x: 974, endPoint y: 397, distance: 119.2
click at [979, 397] on body "Sinch New Home Browse Insights Opportunities Your Data Recent Grids Mailjet API…" at bounding box center [784, 355] width 1568 height 711
type input "c"
type input "keywords"
click at [1511, 46] on button "Back" at bounding box center [1515, 50] width 44 height 18
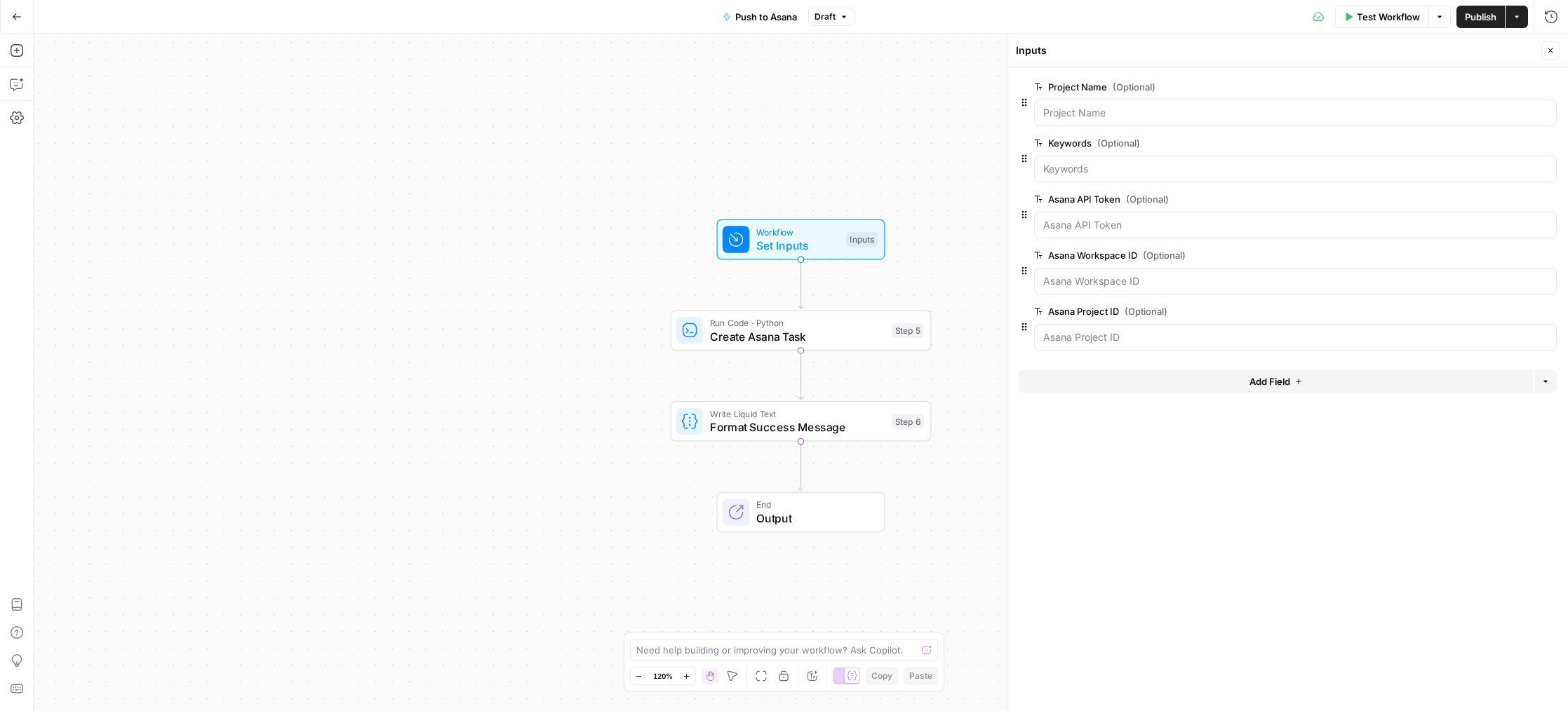
click at [1288, 378] on span "Add Field" at bounding box center [1270, 381] width 41 height 14
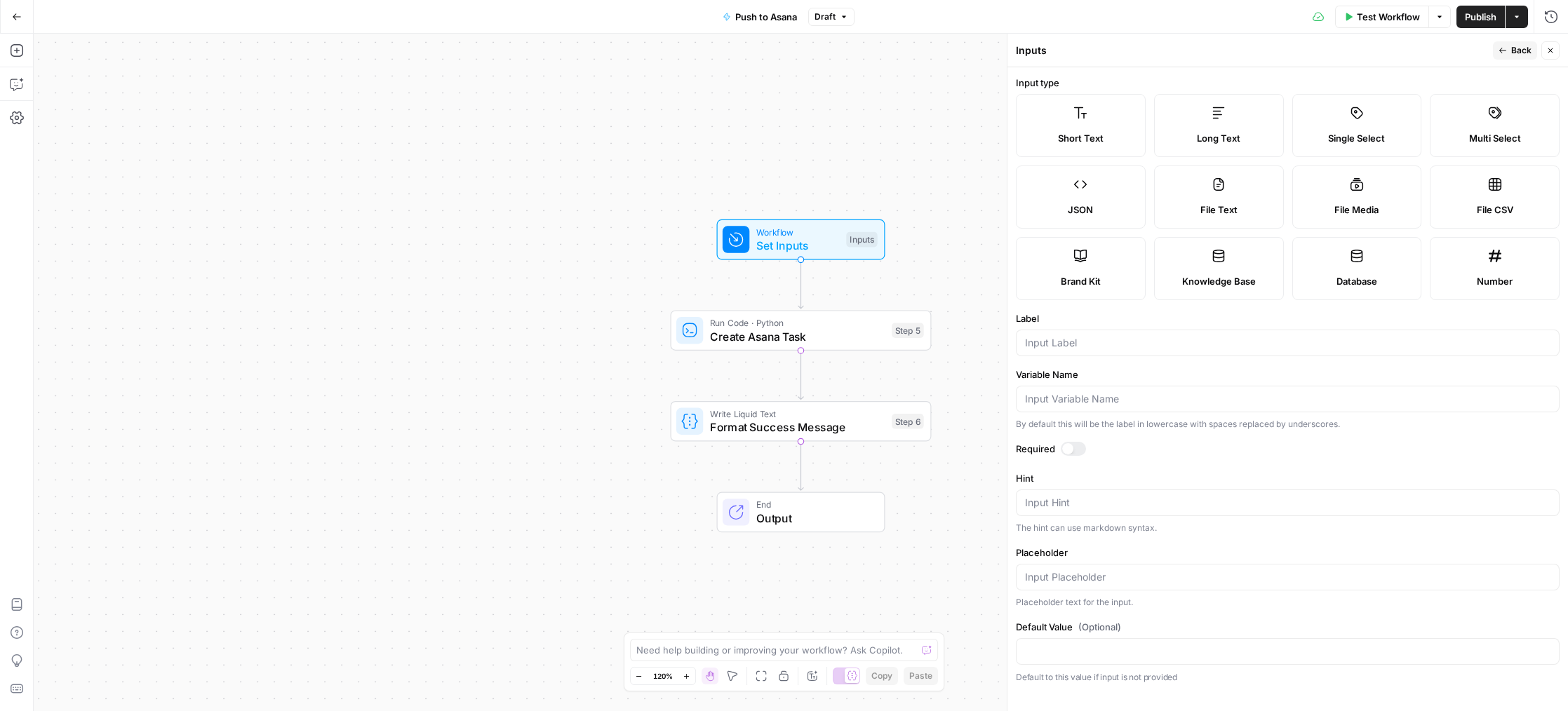
click at [1083, 119] on icon at bounding box center [1080, 113] width 14 height 14
click at [1070, 340] on input "Label" at bounding box center [1288, 343] width 525 height 14
drag, startPoint x: 1045, startPoint y: 336, endPoint x: 987, endPoint y: 334, distance: 58.0
click at [987, 334] on body "Sinch New Home Browse Insights Opportunities Your Data Recent Grids Mailjet API…" at bounding box center [784, 355] width 1568 height 711
click at [1242, 131] on div "Long Text" at bounding box center [1219, 138] width 106 height 14
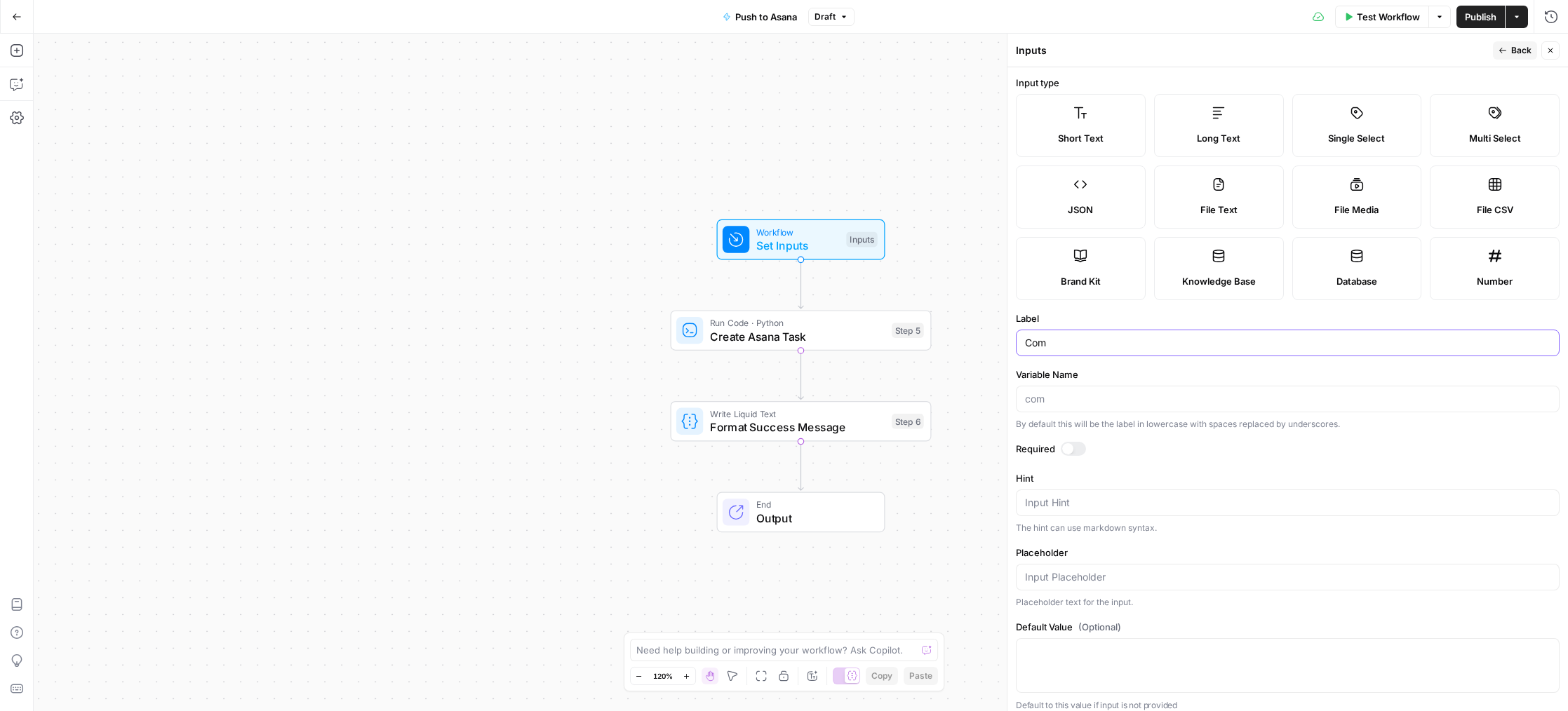
click at [1049, 344] on input "Com" at bounding box center [1288, 343] width 525 height 14
type input "Competitor urls"
click at [1506, 49] on icon "button" at bounding box center [1503, 51] width 9 height 9
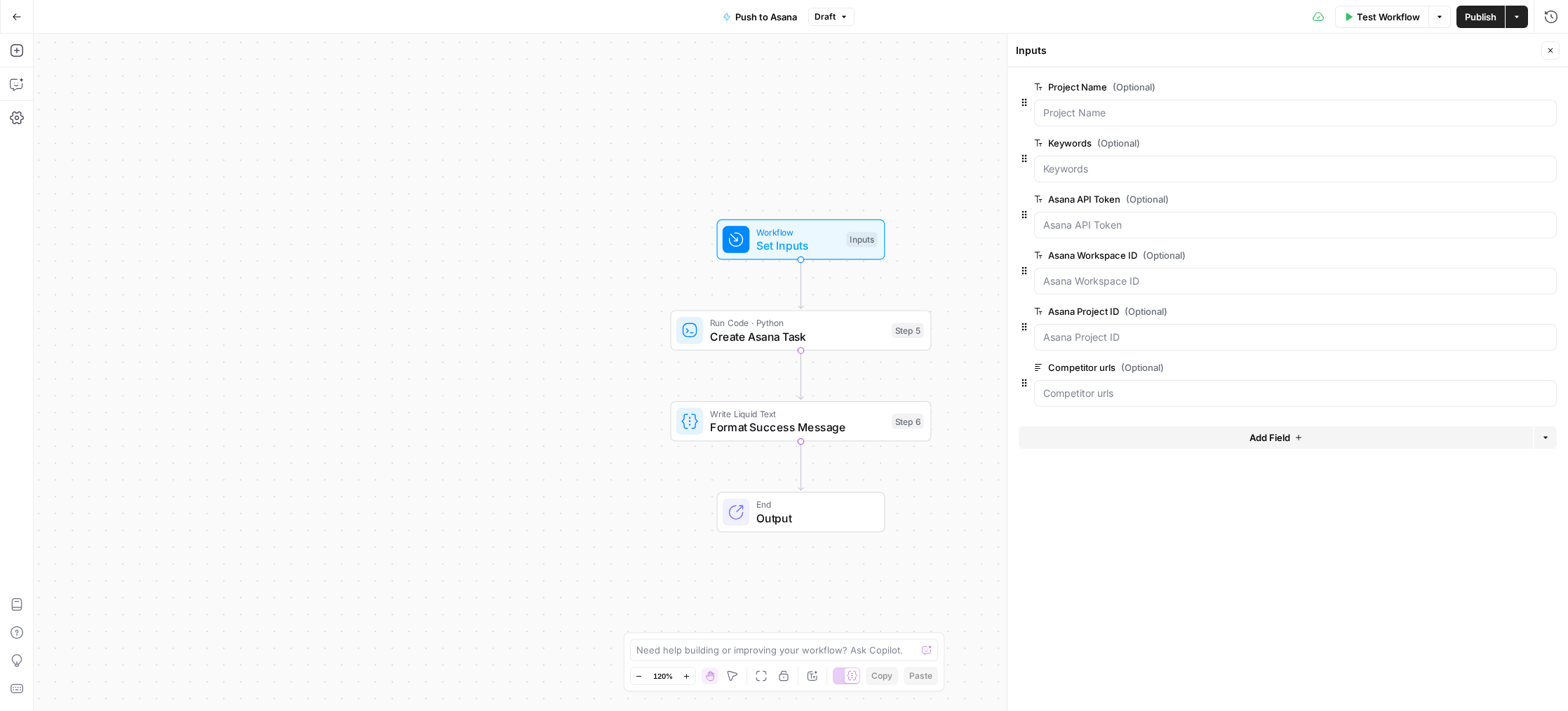
click at [1237, 427] on button "Add Field" at bounding box center [1276, 437] width 514 height 23
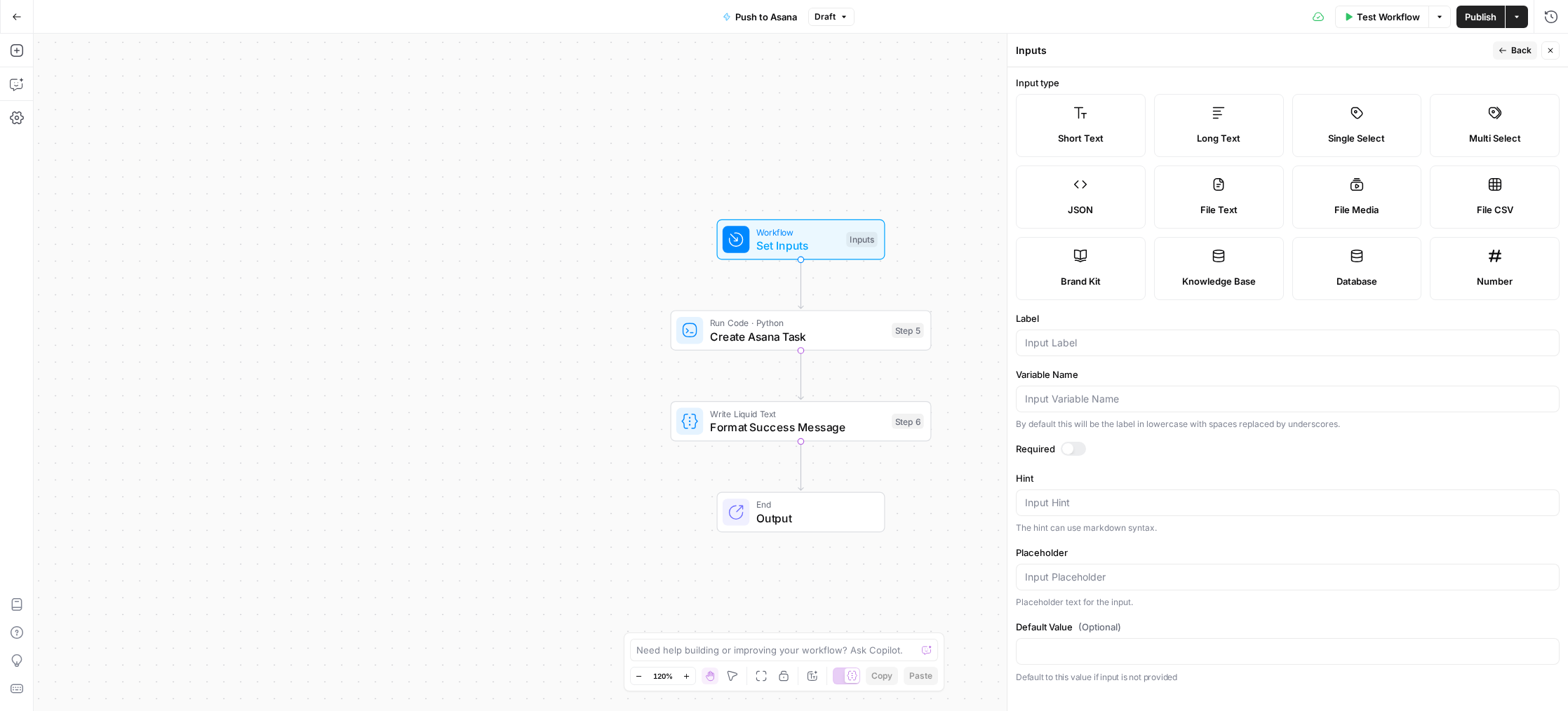
drag, startPoint x: 1073, startPoint y: 96, endPoint x: 1062, endPoint y: 219, distance: 123.5
click at [1078, 98] on label "Short Text" at bounding box center [1080, 125] width 130 height 63
drag, startPoint x: 1042, startPoint y: 353, endPoint x: 1052, endPoint y: 336, distance: 19.7
click at [1052, 336] on div at bounding box center [1288, 343] width 543 height 27
type input "Batch #"
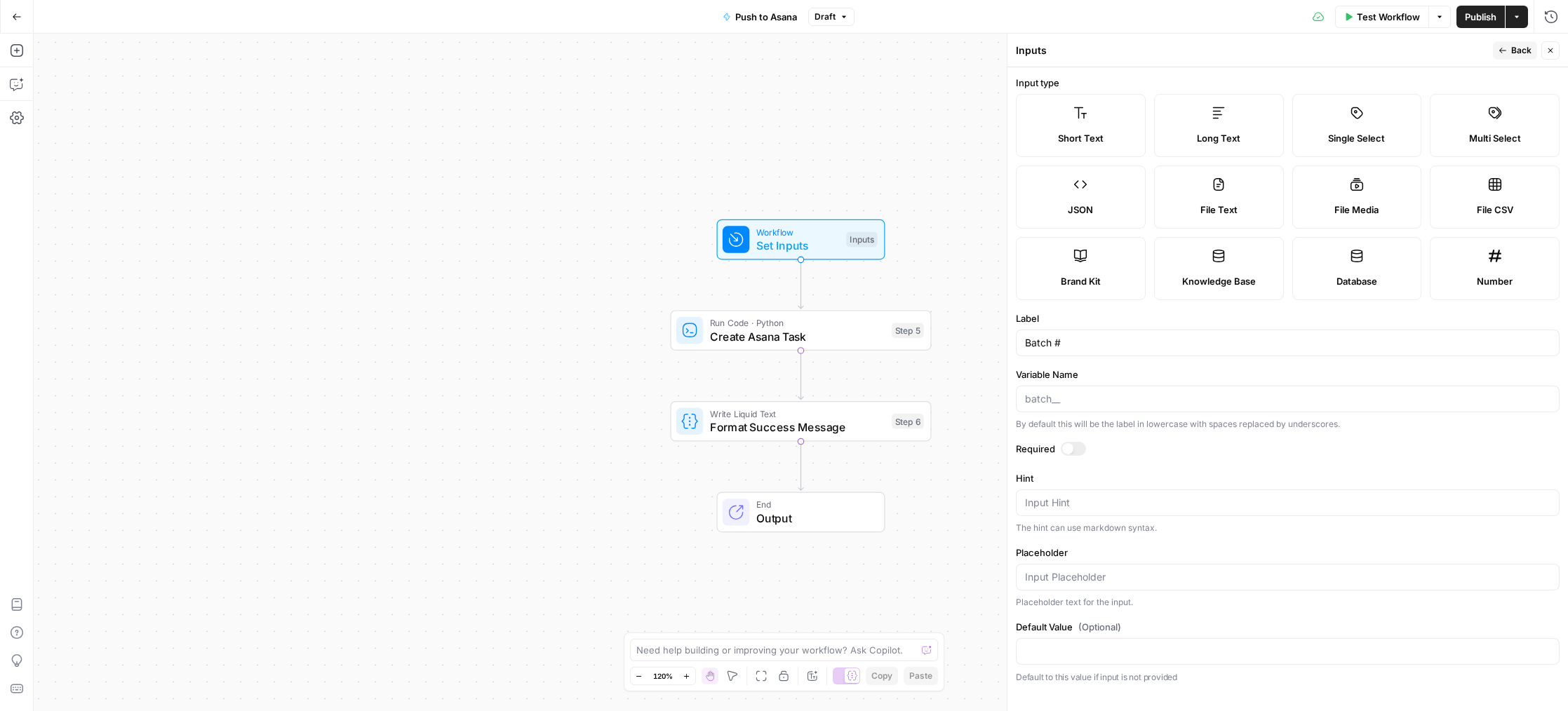
click at [1503, 54] on button "Back" at bounding box center [1515, 50] width 44 height 18
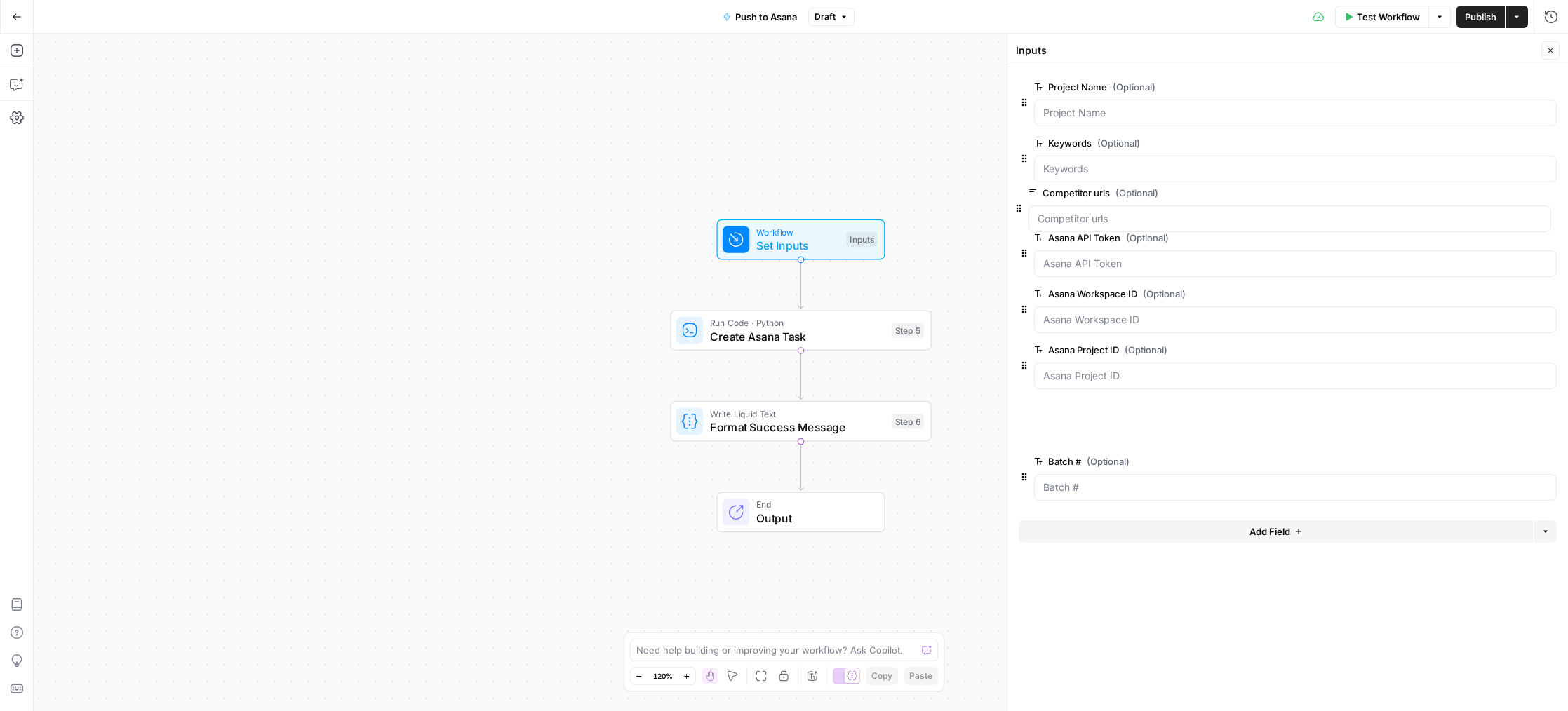
drag, startPoint x: 1025, startPoint y: 381, endPoint x: 1019, endPoint y: 203, distance: 178.1
drag, startPoint x: 1023, startPoint y: 437, endPoint x: 1025, endPoint y: 265, distance: 172.0
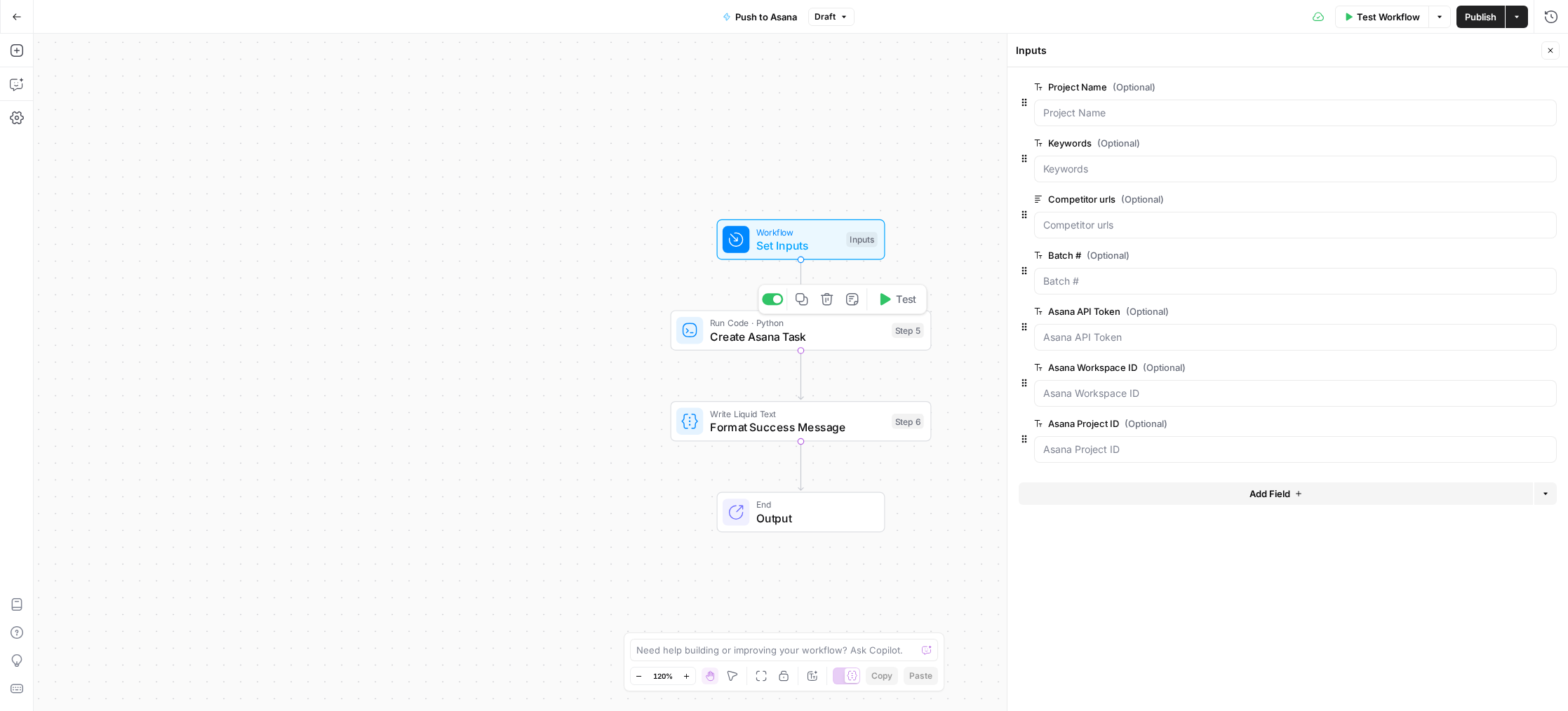
click at [803, 339] on span "Create Asana Task" at bounding box center [797, 336] width 175 height 17
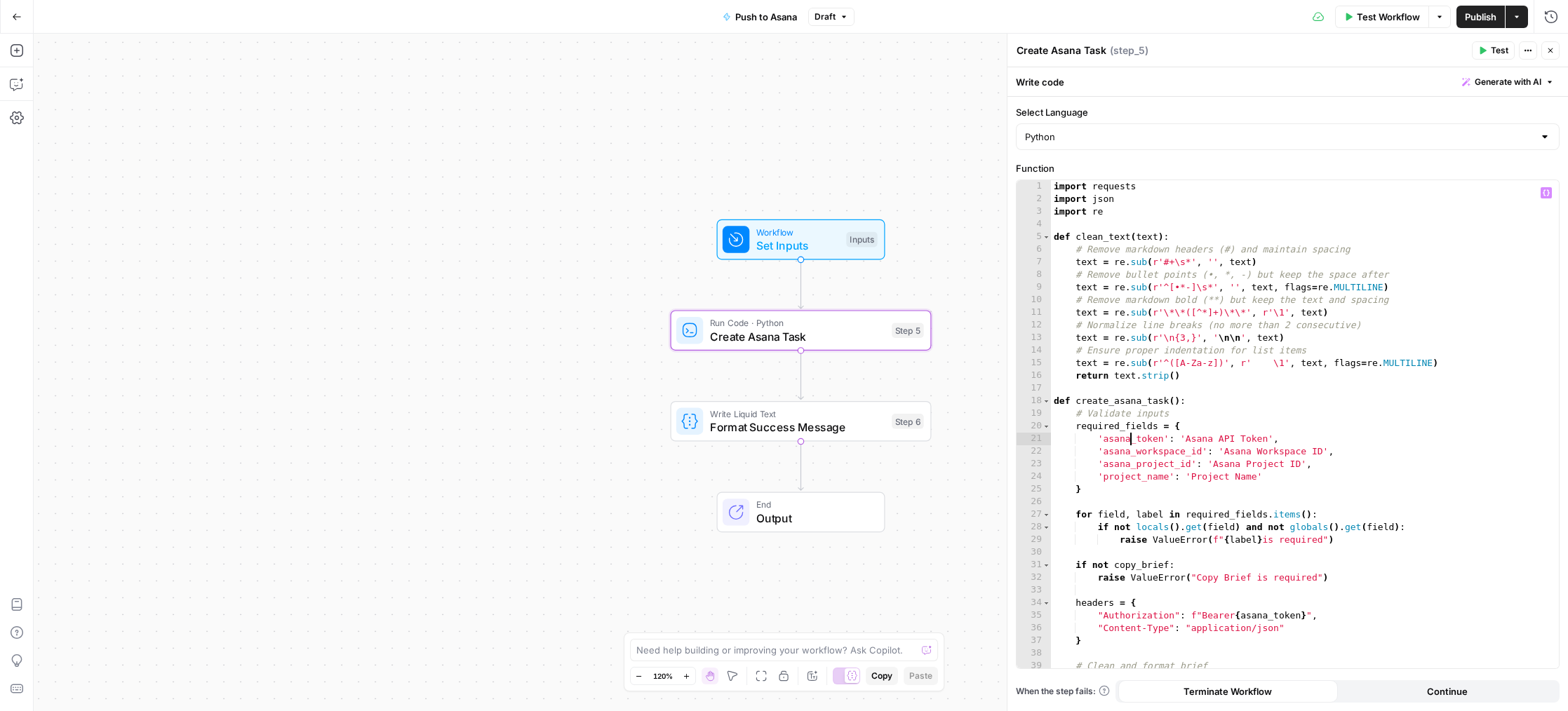
click at [1132, 440] on div "import requests import json import re def clean_text ( text ) : # Remove markdo…" at bounding box center [1305, 437] width 509 height 514
click at [1246, 439] on div "import requests import json import re def clean_text ( text ) : # Remove markdo…" at bounding box center [1305, 437] width 509 height 514
drag, startPoint x: 1099, startPoint y: 451, endPoint x: 1111, endPoint y: 446, distance: 13.0
click at [1104, 448] on div "import requests import json import re def clean_text ( text ) : # Remove markdo…" at bounding box center [1305, 437] width 509 height 514
type textarea "**********"
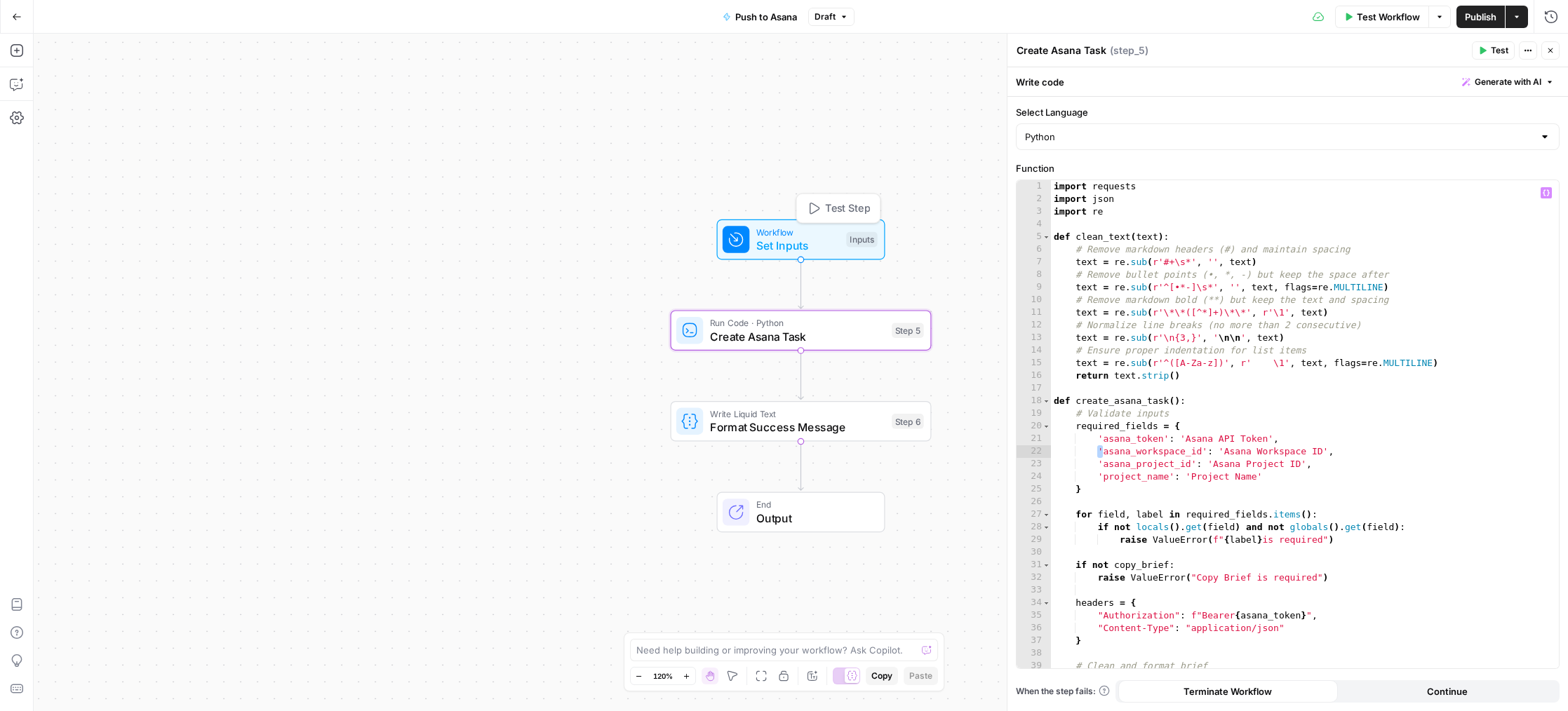
click at [794, 234] on span "Workflow" at bounding box center [798, 232] width 84 height 13
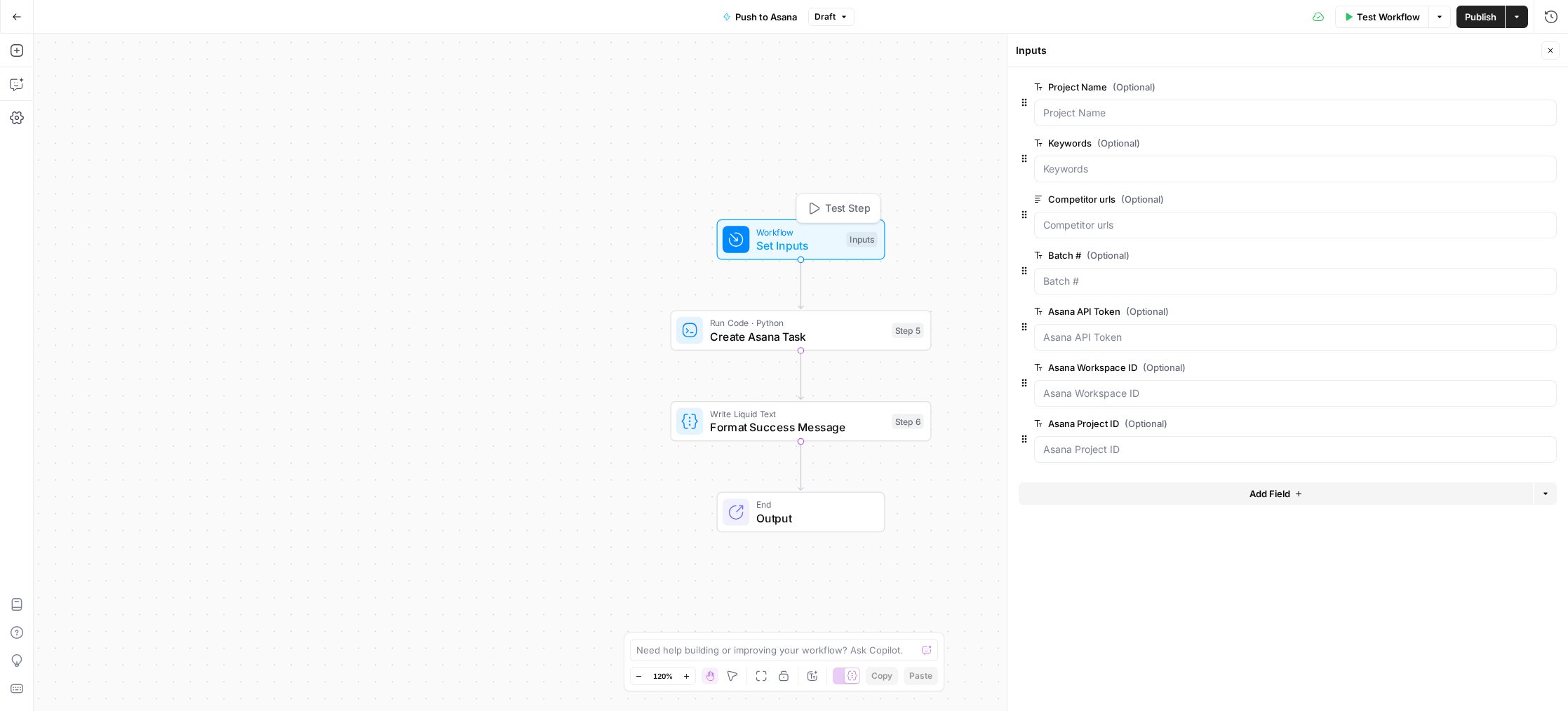
click at [775, 235] on span "Workflow" at bounding box center [798, 232] width 84 height 13
click at [1554, 52] on icon "button" at bounding box center [1551, 51] width 9 height 9
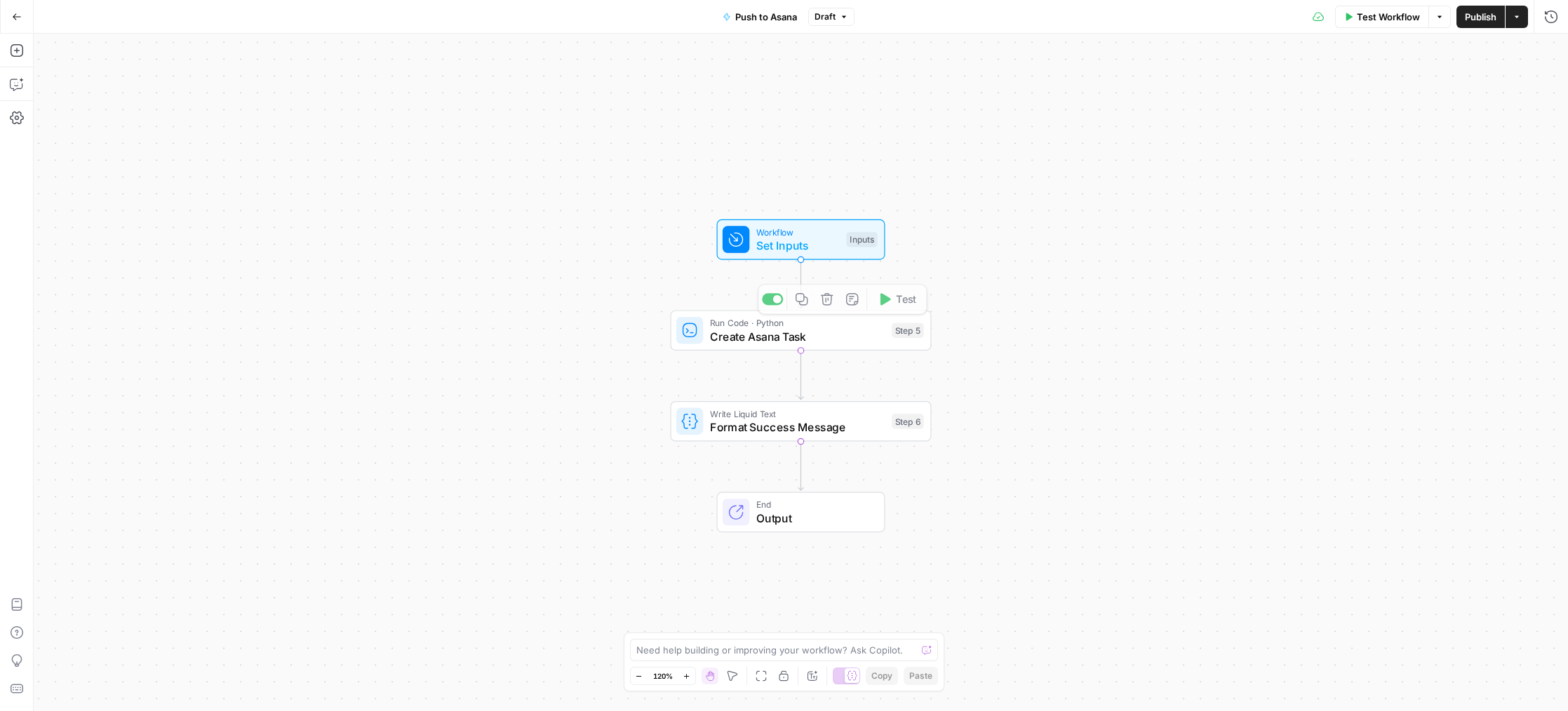
click at [732, 352] on div "Workflow Set Inputs Inputs Run Code · Python Create Asana Task Step 5 Copy step…" at bounding box center [801, 372] width 1535 height 678
click at [737, 343] on span "Create Asana Task" at bounding box center [797, 336] width 175 height 17
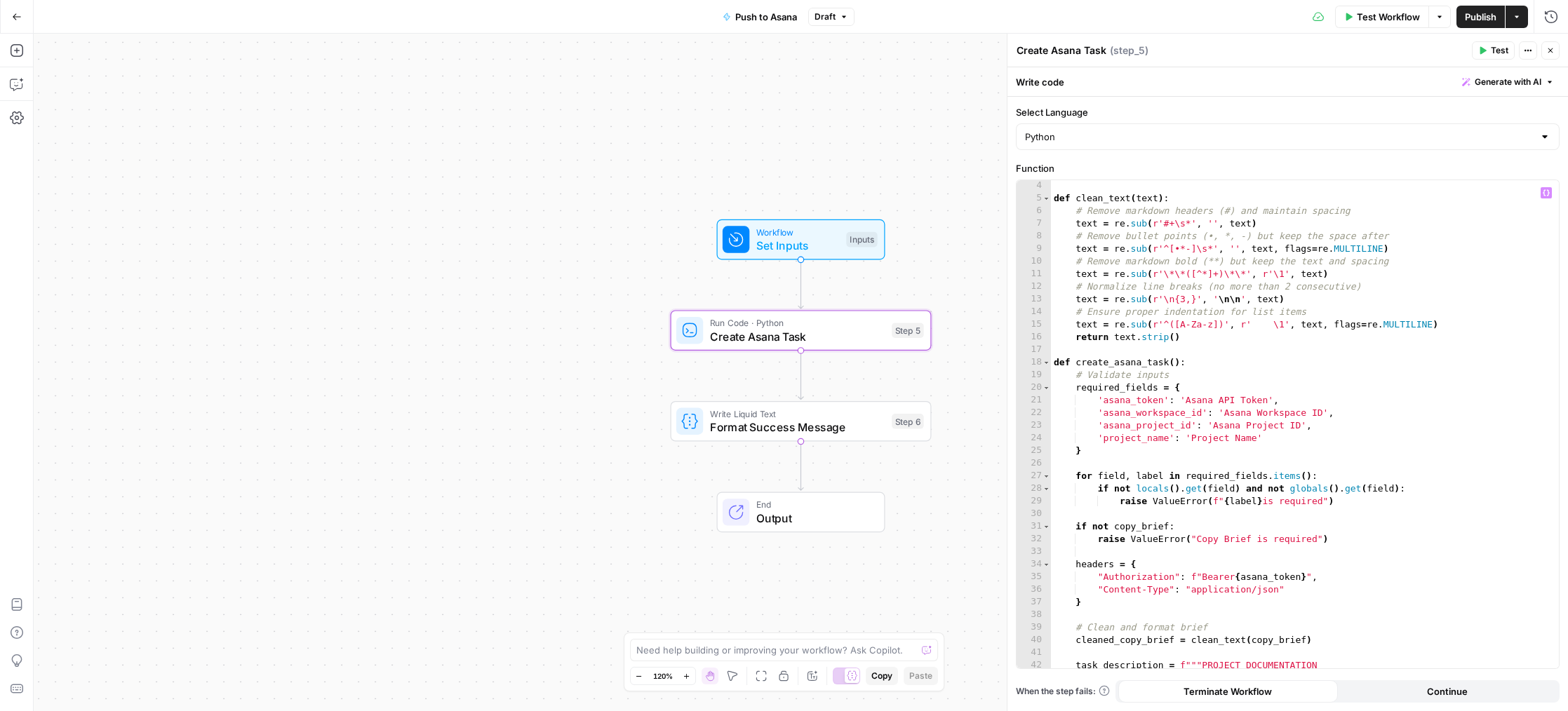
scroll to position [38, 0]
click at [1559, 19] on button "Run History" at bounding box center [1551, 17] width 23 height 23
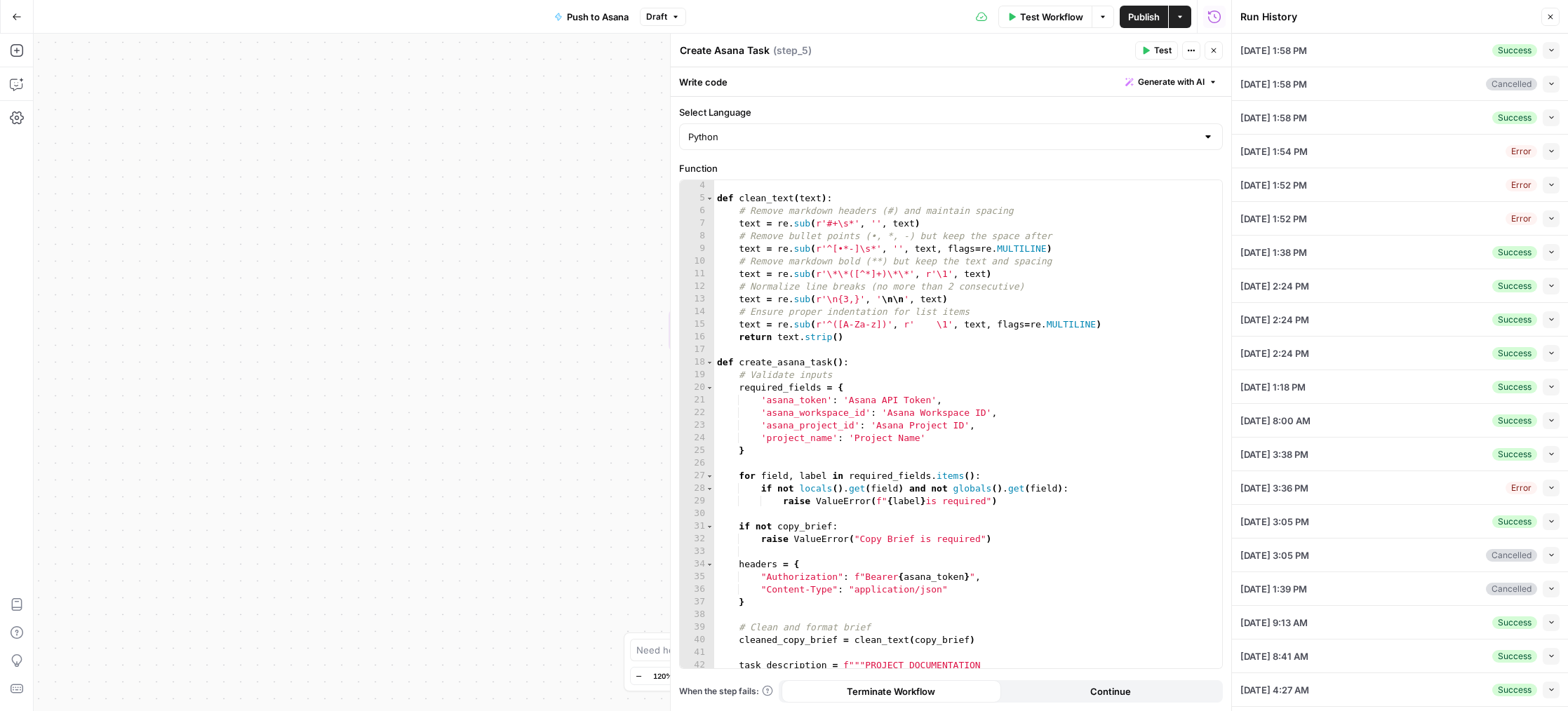
drag, startPoint x: 1301, startPoint y: 685, endPoint x: 1314, endPoint y: 683, distance: 13.2
click at [1303, 685] on span "[DATE] 4:27 AM" at bounding box center [1274, 689] width 69 height 14
click at [1553, 688] on icon "button" at bounding box center [1551, 690] width 4 height 3
click at [1548, 686] on icon "button" at bounding box center [1551, 689] width 8 height 8
click at [1337, 680] on div "[DATE] 4:27 AM Success Collapse" at bounding box center [1399, 689] width 319 height 33
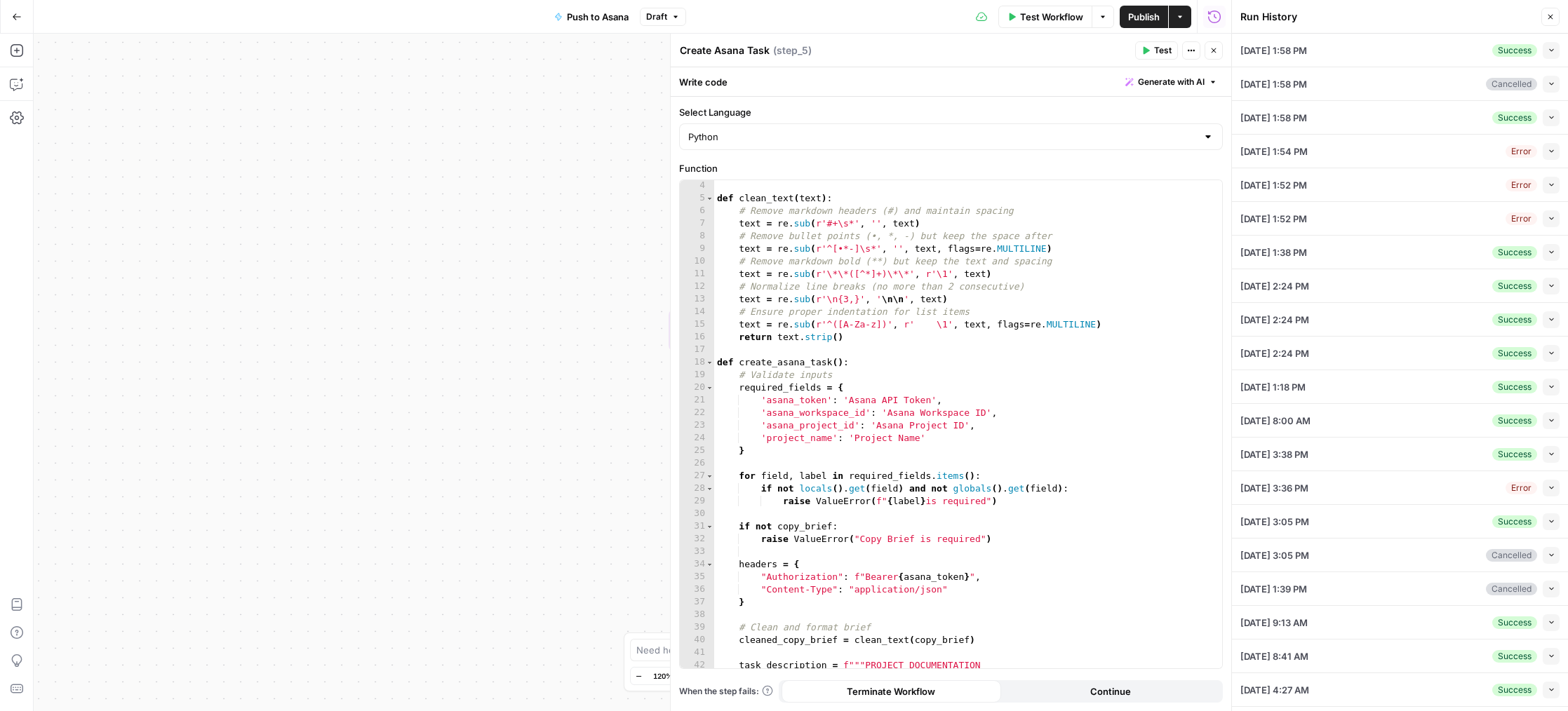
click at [1296, 685] on span "[DATE] 4:27 AM" at bounding box center [1274, 689] width 69 height 14
click at [1285, 683] on span "[DATE] 4:27 AM" at bounding box center [1274, 689] width 69 height 14
click at [1552, 48] on icon "button" at bounding box center [1551, 50] width 8 height 8
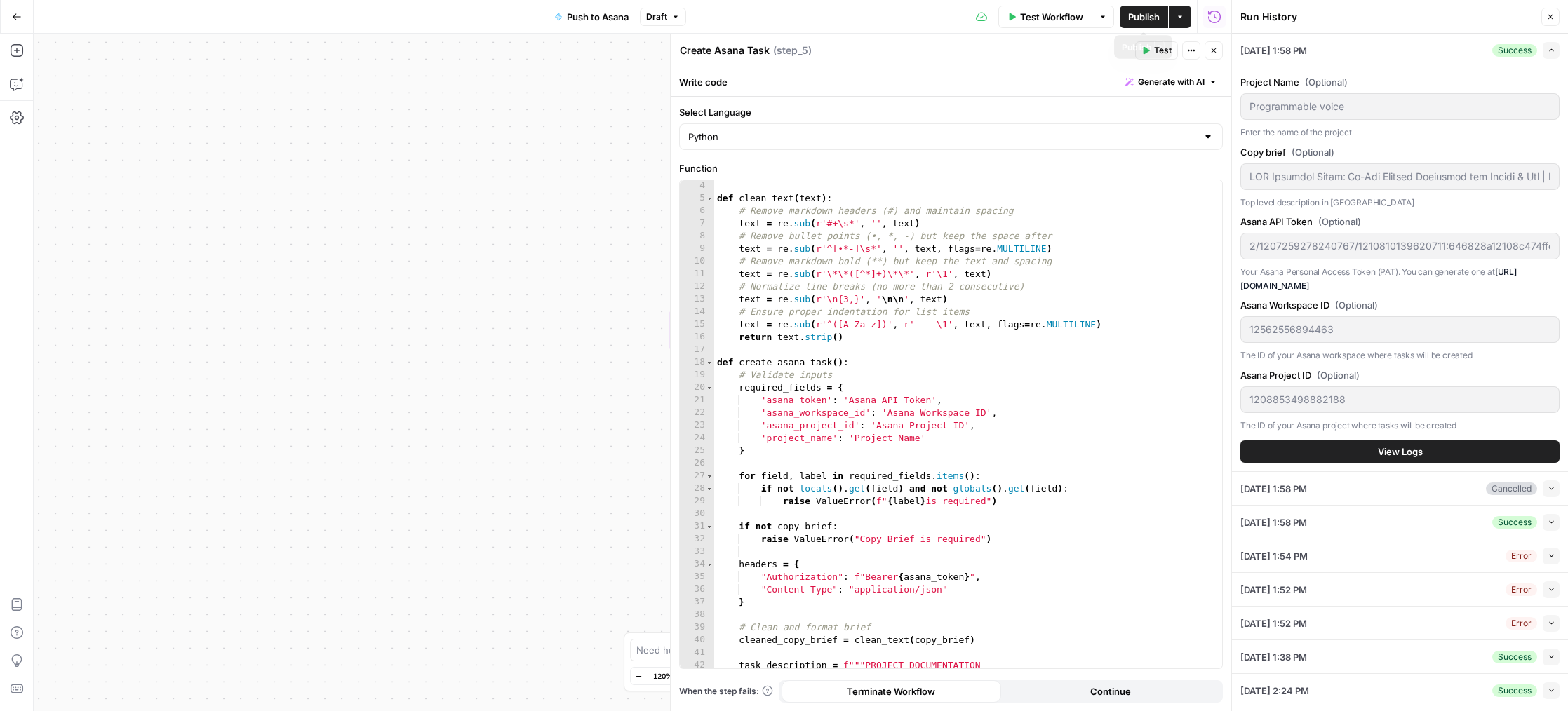
click at [1128, 17] on span "Publish" at bounding box center [1144, 17] width 31 height 14
type input "LOR Ipsumdol Sitam: Co-Adi Elitsed Doeiusmod tem Incidi & Utl | Etdol Magnaaliq…"
click at [1244, 397] on div "1208853498882188" at bounding box center [1399, 399] width 319 height 27
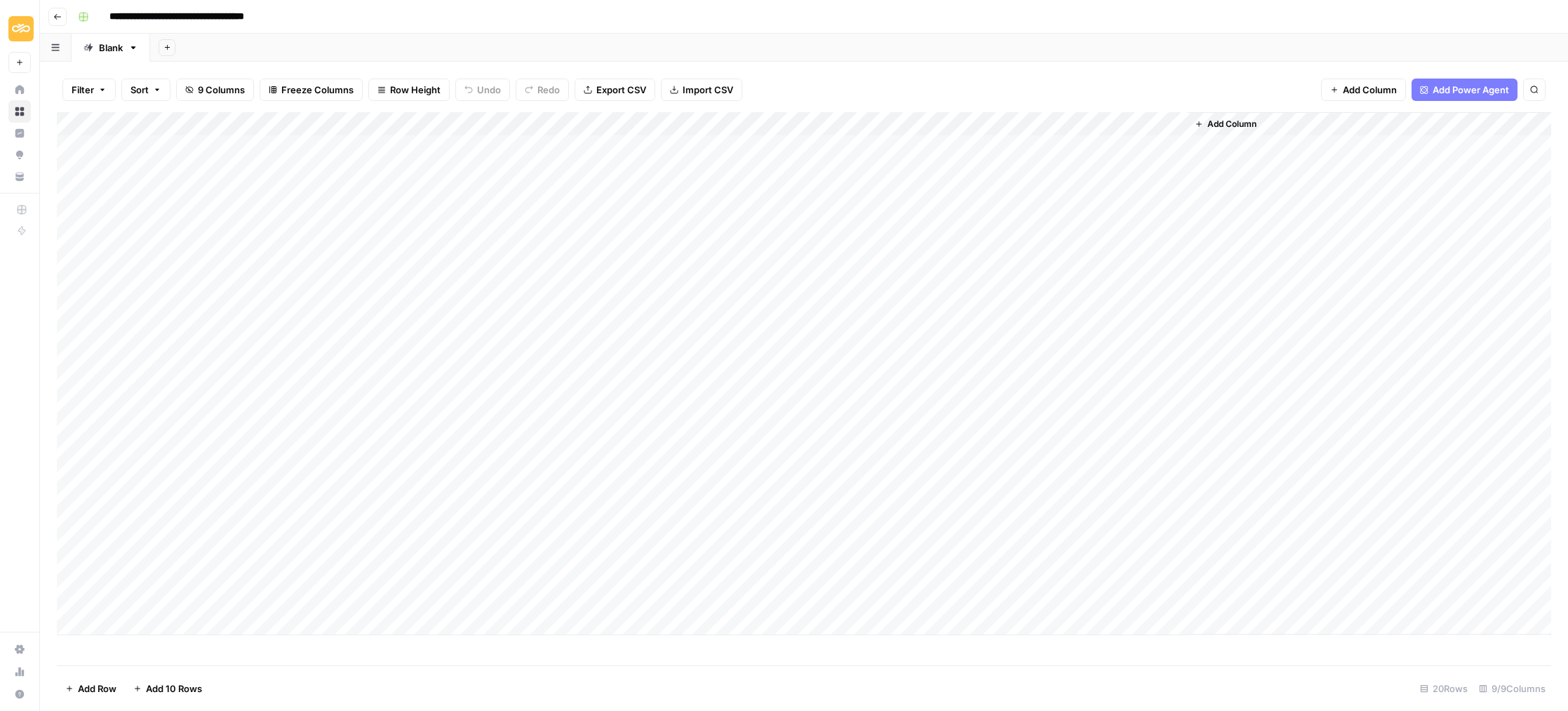
click at [652, 125] on div "Add Column" at bounding box center [804, 373] width 1495 height 523
click at [613, 240] on span "Configure Inputs" at bounding box center [643, 241] width 123 height 14
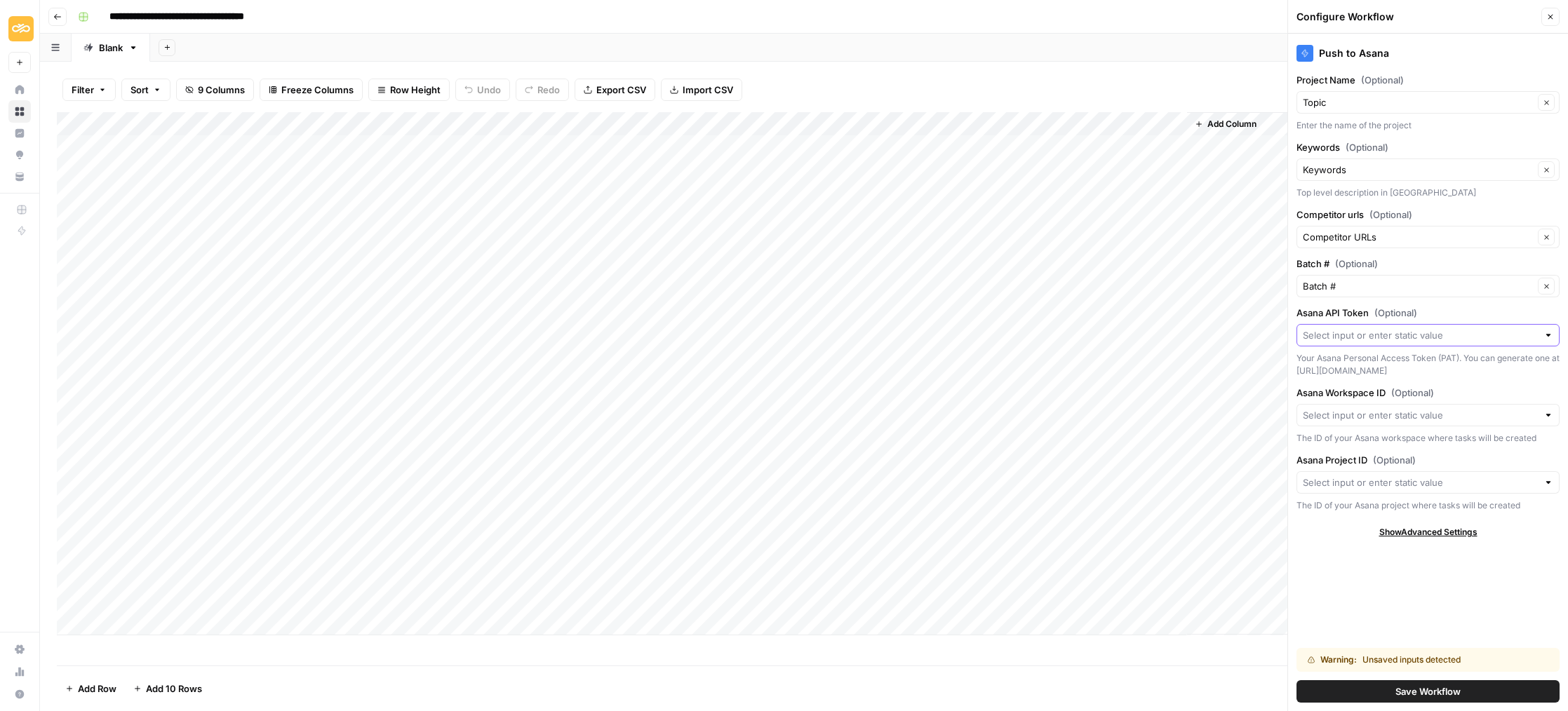
click at [1325, 330] on input "Asana API Token (Optional)" at bounding box center [1420, 335] width 235 height 14
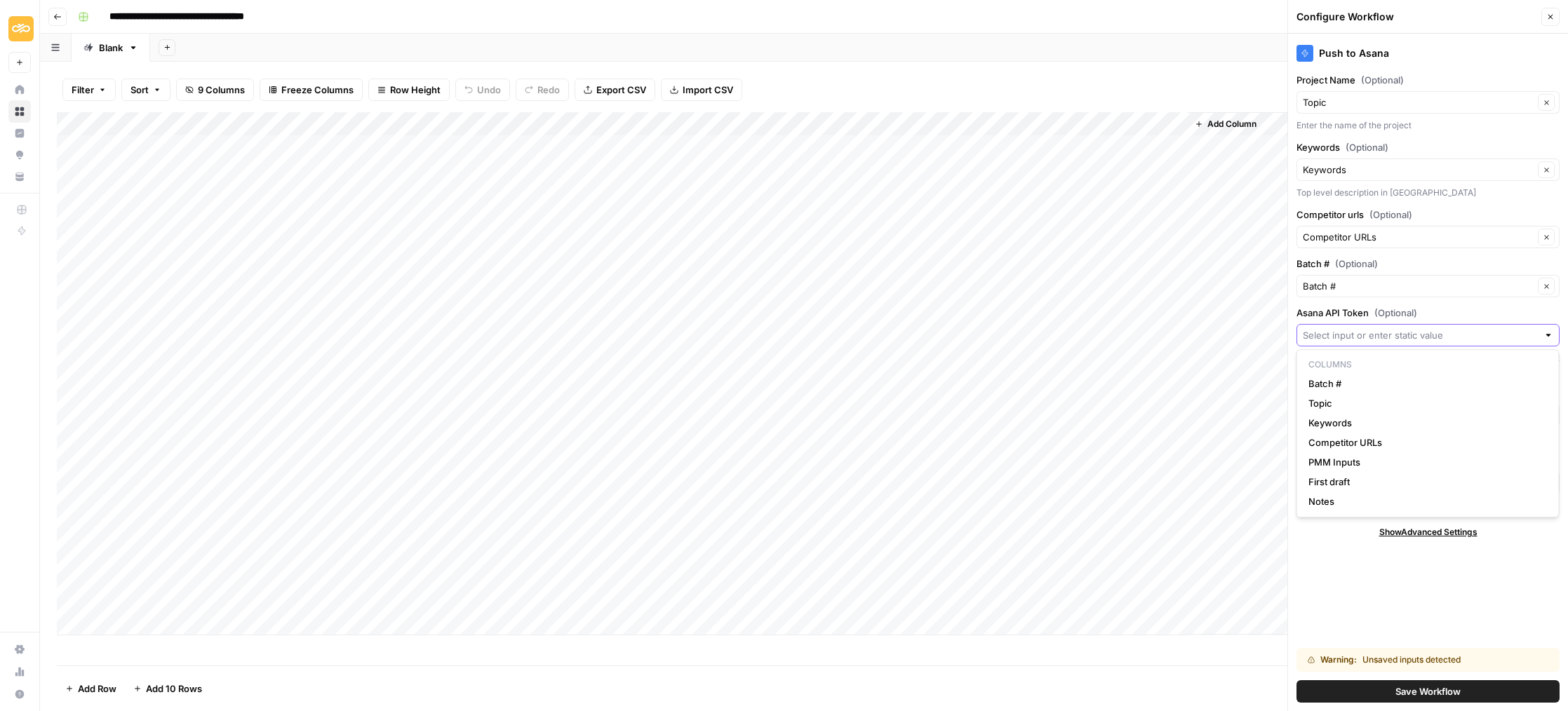
paste input "2/1207259278240767/1210810139620711:646828a12108c474ffc18100734865a0"
type input "2/1207259278240767/1210810139620711:646828a12108c474ffc18100734865a0"
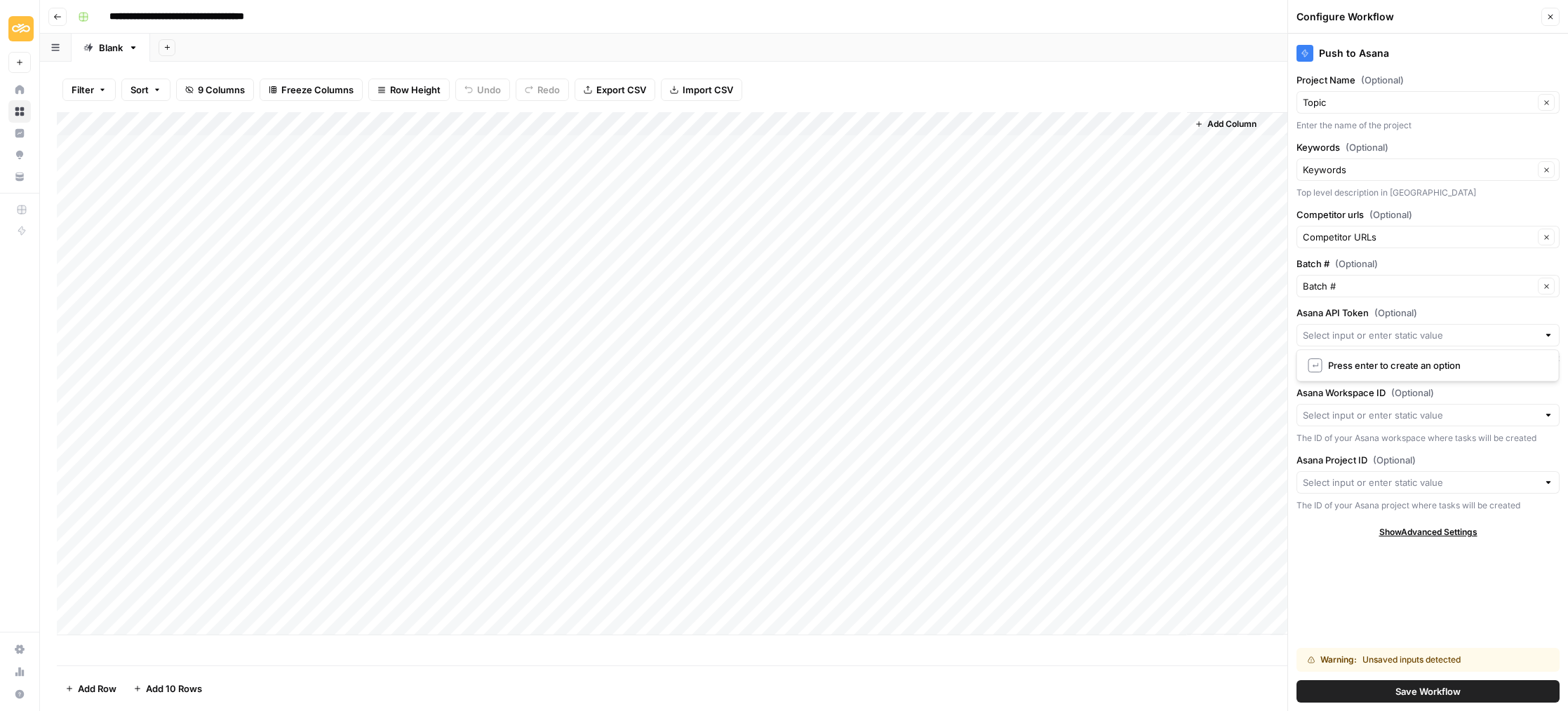
click at [1326, 570] on div "Push to Asana Project Name (Optional) Topic Clear Enter the name of the project…" at bounding box center [1428, 372] width 280 height 678
click at [1342, 329] on input "Asana API Token (Optional)" at bounding box center [1420, 335] width 235 height 14
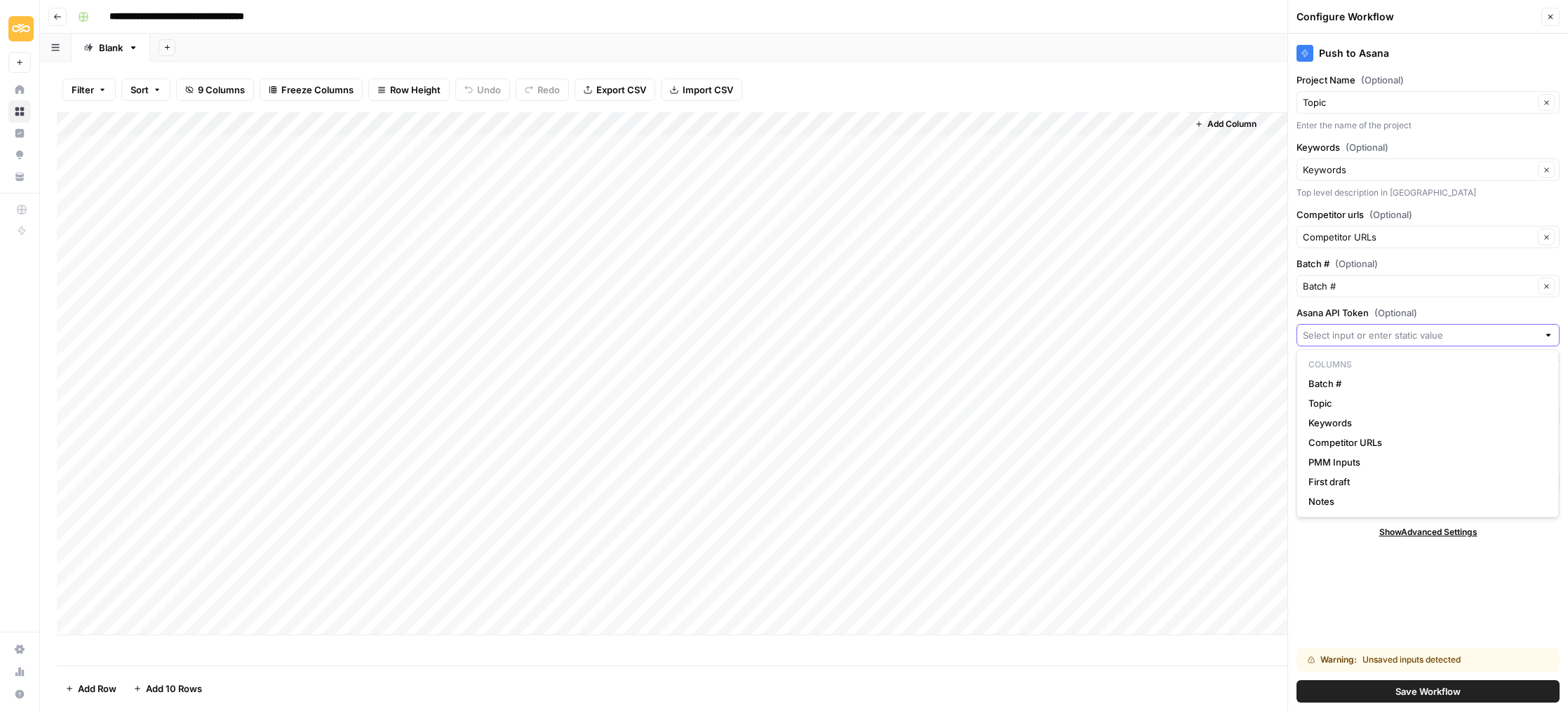
paste input "2/1207259278240767/1210810139620711:646828a12108c474ffc18100734865a0"
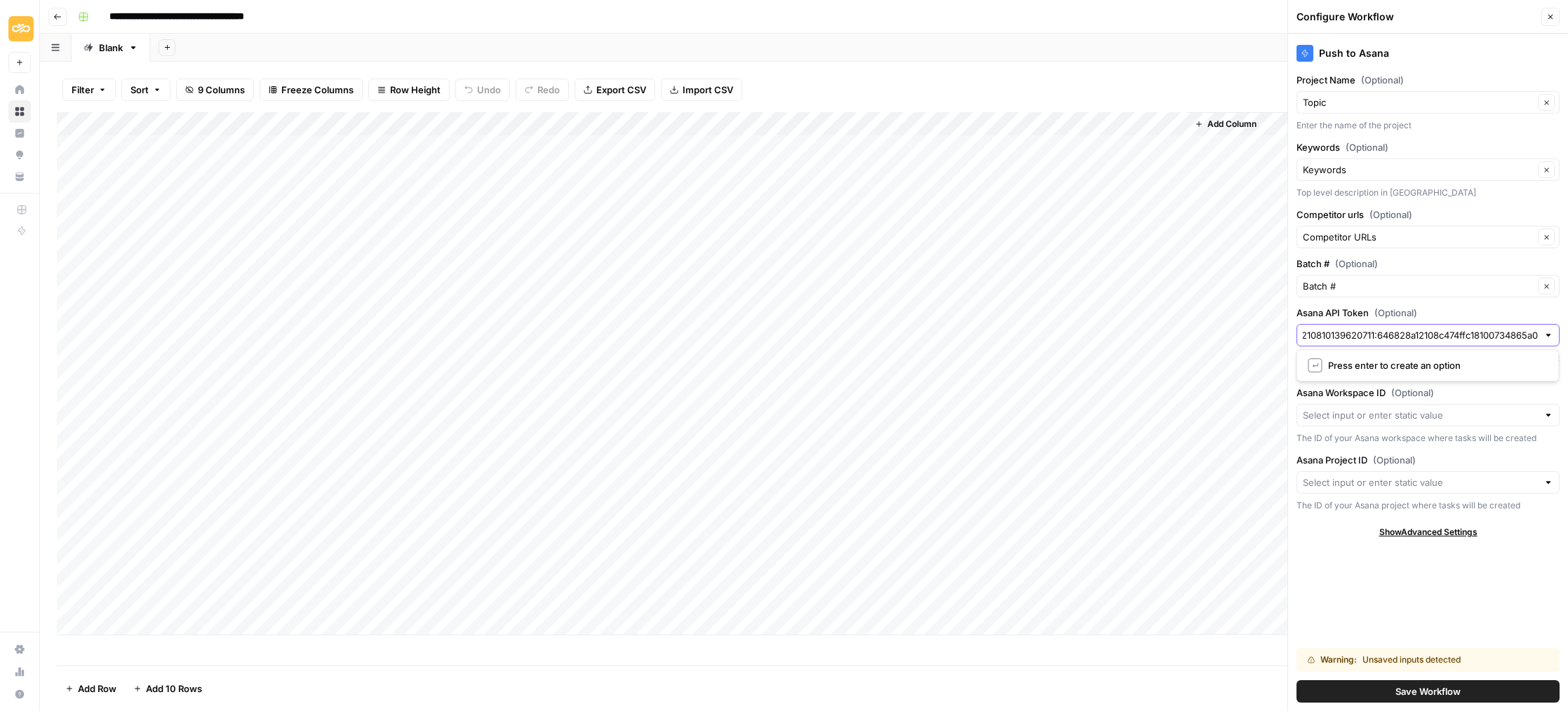
type input "2/1207259278240767/1210810139620711:646828a12108c474ffc18100734865a0"
click at [1550, 17] on icon "button" at bounding box center [1551, 17] width 5 height 5
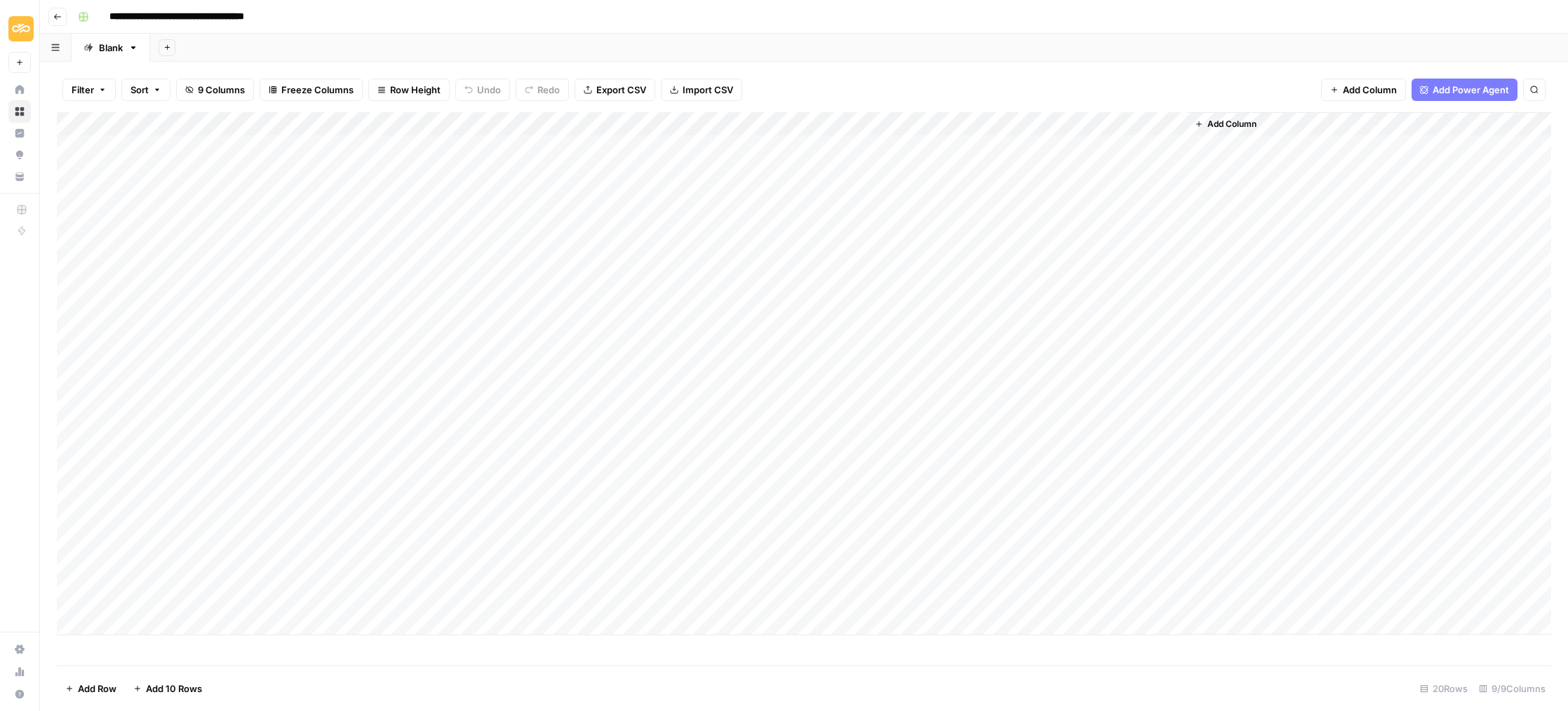
click at [652, 123] on div "Add Column" at bounding box center [804, 373] width 1495 height 523
click at [611, 239] on span "Configure Inputs" at bounding box center [643, 241] width 123 height 14
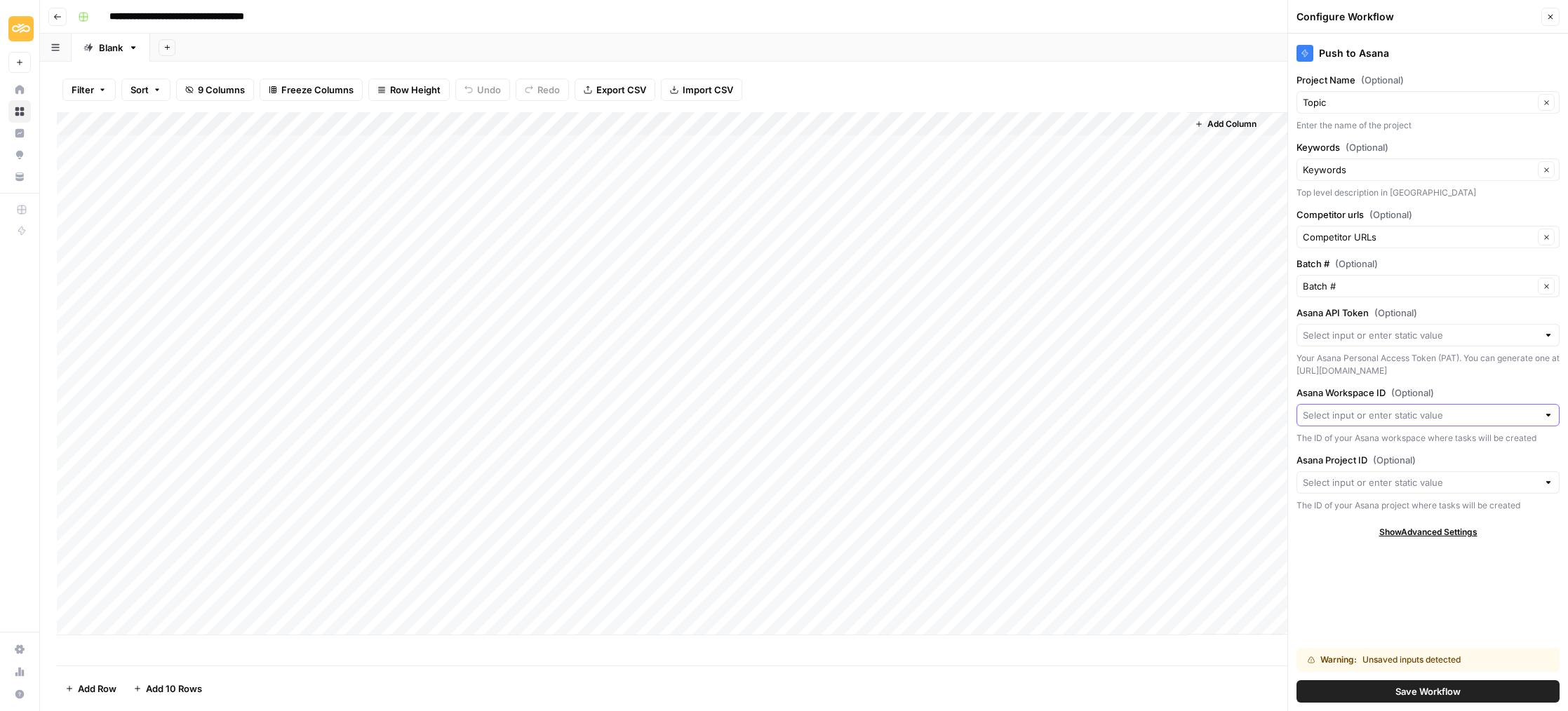
click at [1357, 409] on input "Asana Workspace ID (Optional)" at bounding box center [1420, 415] width 235 height 14
paste input "12562556894463"
type input "12562556894463"
click at [1374, 340] on div at bounding box center [1428, 335] width 263 height 23
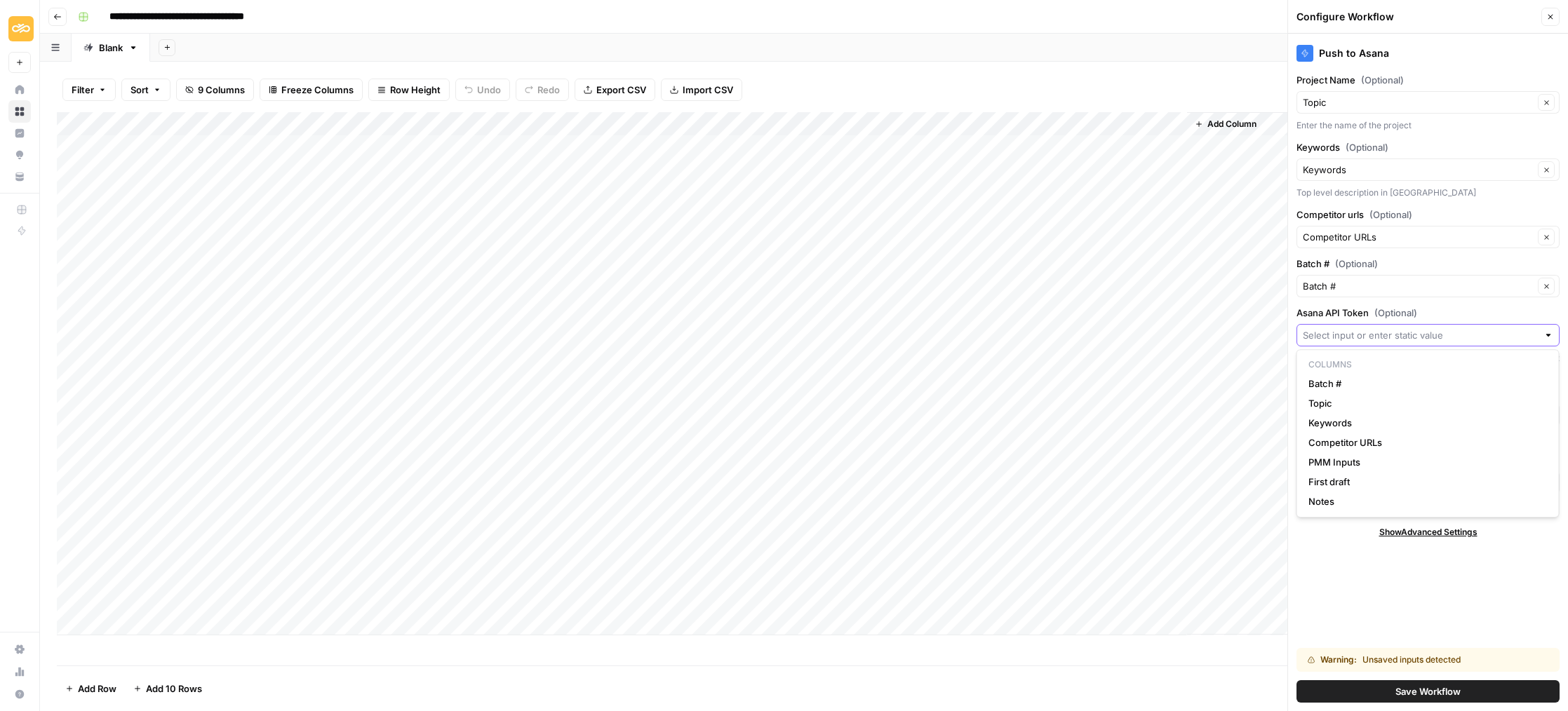
click at [1340, 332] on input "Asana API Token (Optional)" at bounding box center [1420, 335] width 235 height 14
click at [1326, 333] on input "Asana API Token (Optional)" at bounding box center [1420, 335] width 235 height 14
paste input "2/1207259278240767/1210810139620711:646828a12108c474ffc18100734865a0"
type input "2/1207259278240767/1210810139620711:646828a12108c474ffc18100734865a0"
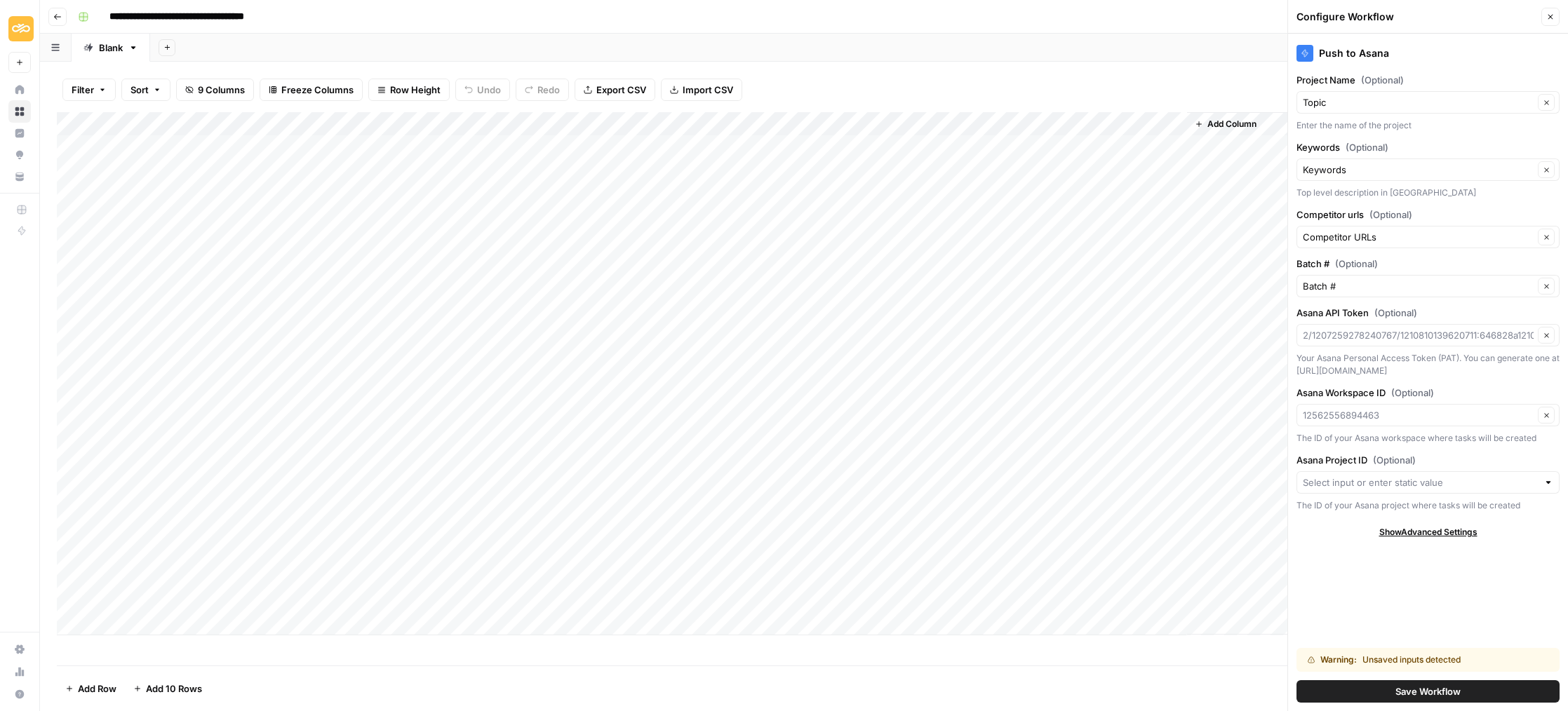
type input "2/1207259278240767/1210810139620711:646828a12108c474ffc18100734865a0"
click at [1405, 471] on div at bounding box center [1428, 482] width 263 height 23
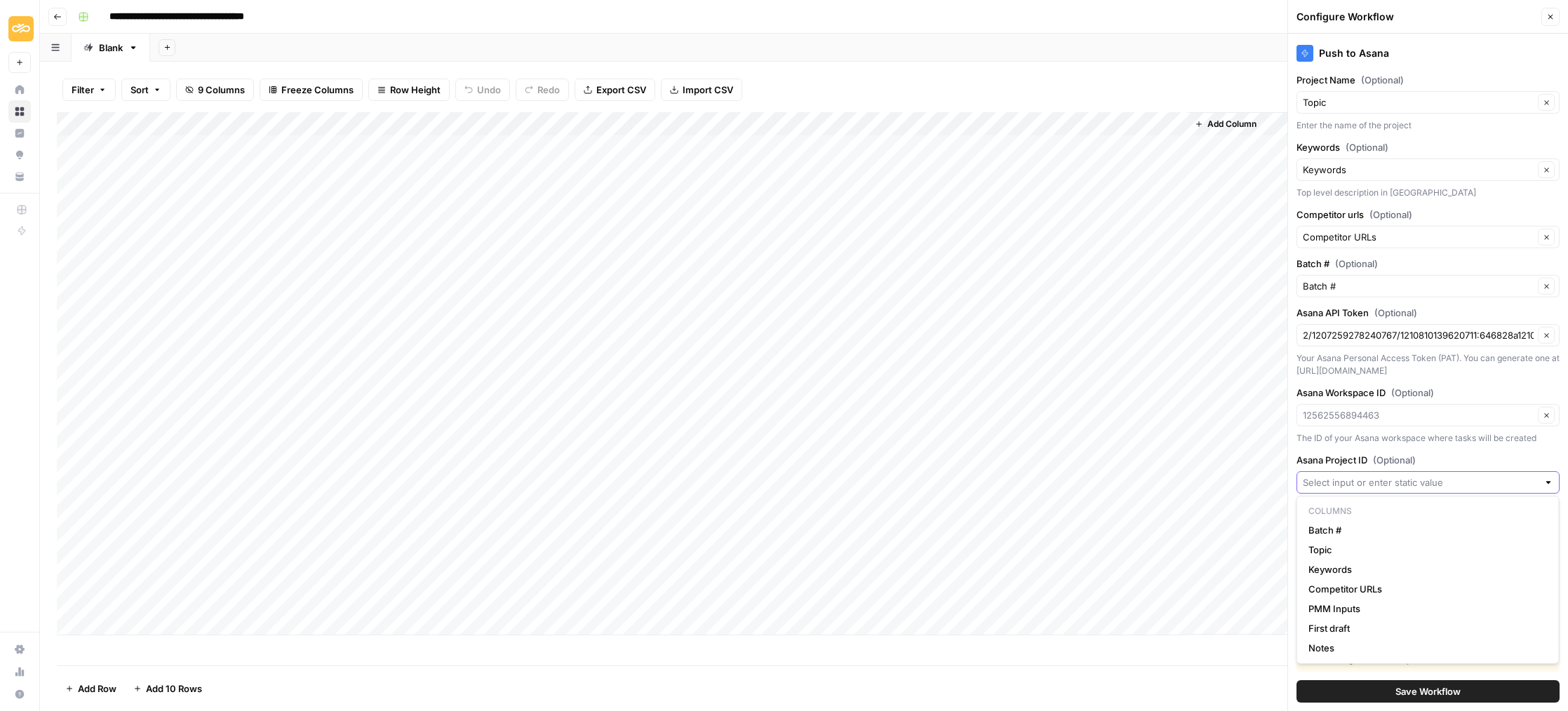
paste input "1211023955380115"
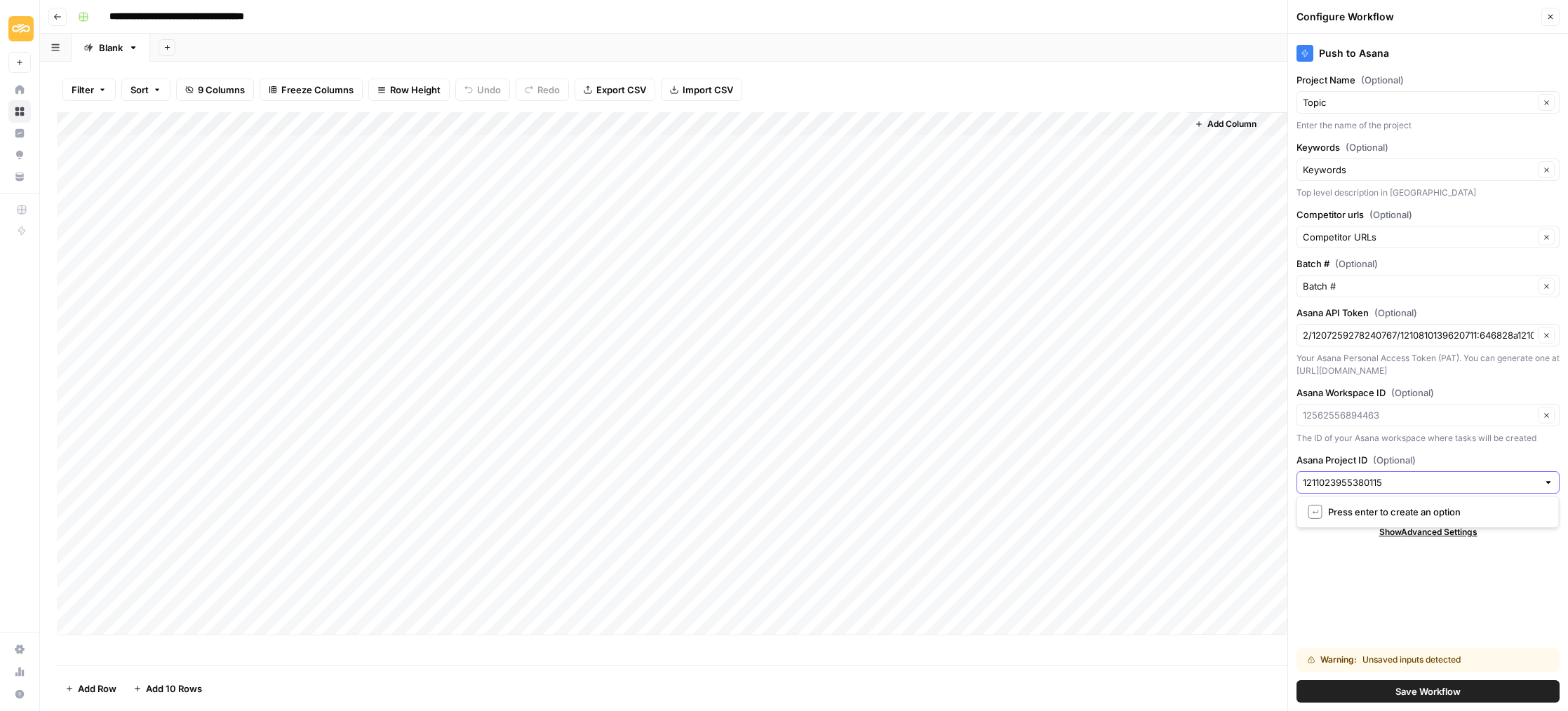
type input "1211023955380115"
click at [1381, 690] on button "Save Workflow" at bounding box center [1428, 691] width 263 height 23
